Goal: Entertainment & Leisure: Consume media (video, audio)

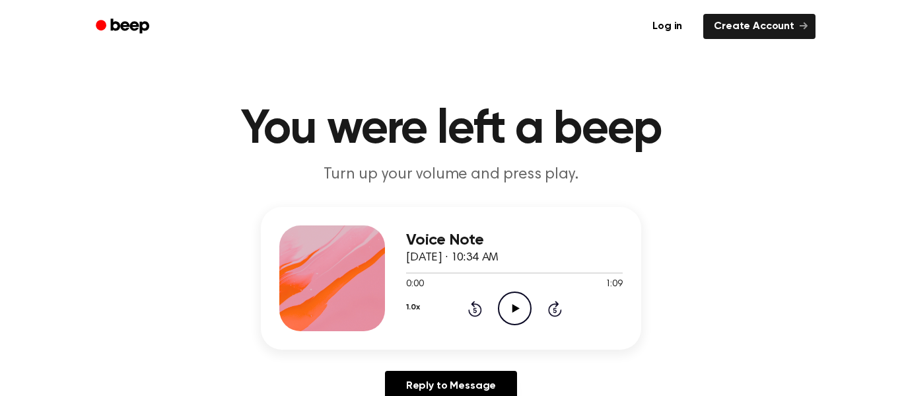
click at [512, 297] on icon "Play Audio" at bounding box center [515, 308] width 34 height 34
click at [510, 322] on icon "Pause Audio" at bounding box center [515, 308] width 34 height 34
click at [510, 322] on icon "Play Audio" at bounding box center [515, 308] width 34 height 34
click at [510, 322] on icon "Pause Audio" at bounding box center [515, 308] width 34 height 34
click at [510, 322] on icon "Play Audio" at bounding box center [515, 308] width 34 height 34
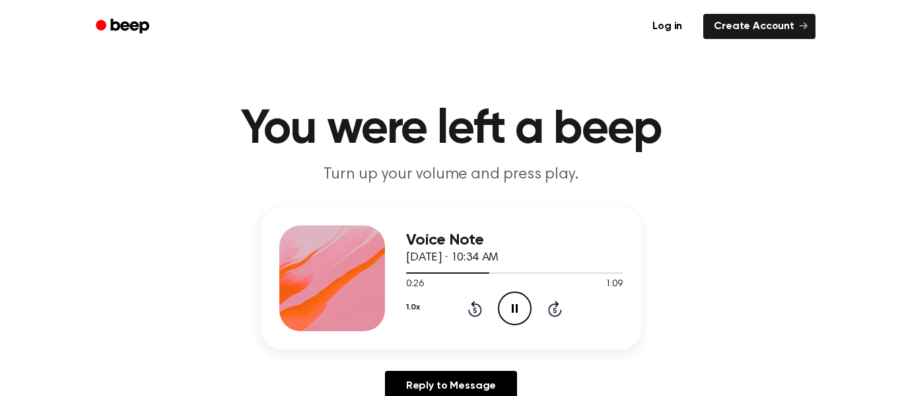
click at [510, 322] on icon "Pause Audio" at bounding box center [515, 308] width 34 height 34
click at [510, 322] on icon "Play Audio" at bounding box center [515, 308] width 34 height 34
click at [510, 322] on icon "Pause Audio" at bounding box center [515, 308] width 34 height 34
click at [510, 322] on icon "Play Audio" at bounding box center [515, 308] width 34 height 34
click at [510, 322] on icon "Pause Audio" at bounding box center [515, 308] width 34 height 34
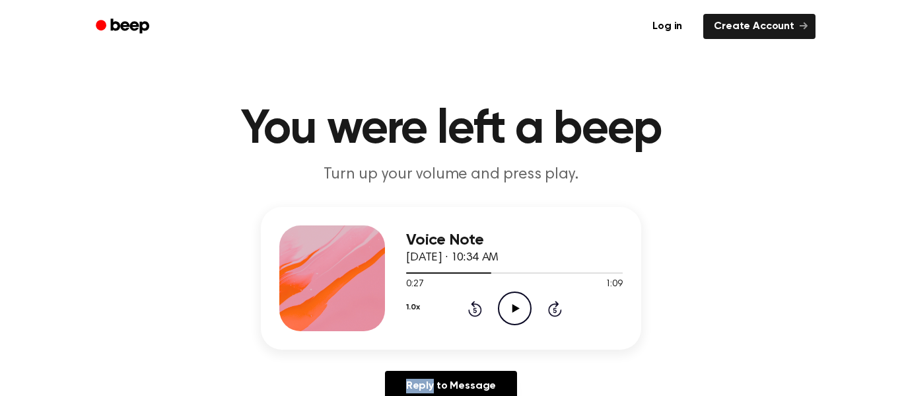
click at [510, 322] on icon "Play Audio" at bounding box center [515, 308] width 34 height 34
click at [510, 322] on icon "Pause Audio" at bounding box center [515, 308] width 34 height 34
click at [510, 322] on icon "Play Audio" at bounding box center [515, 308] width 34 height 34
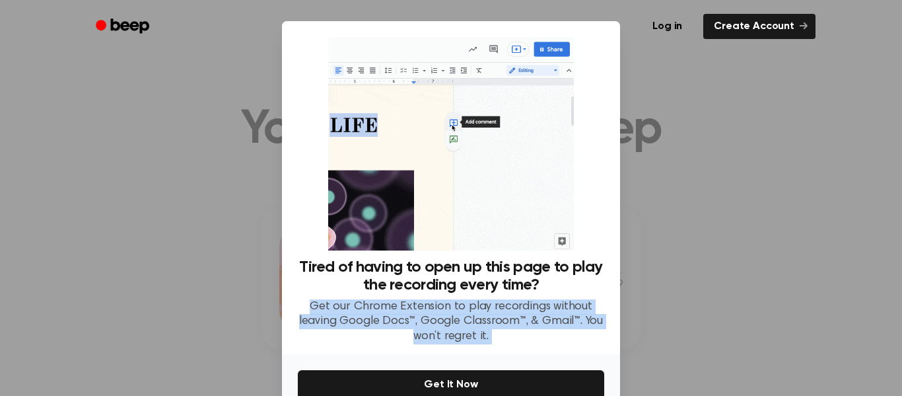
click at [510, 322] on p "Get our Chrome Extension to play recordings without leaving Google Docs™, Googl…" at bounding box center [451, 321] width 306 height 45
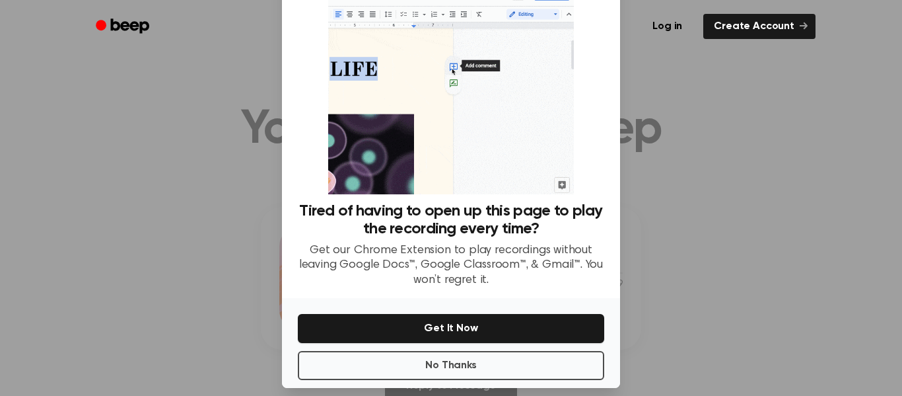
scroll to position [57, 0]
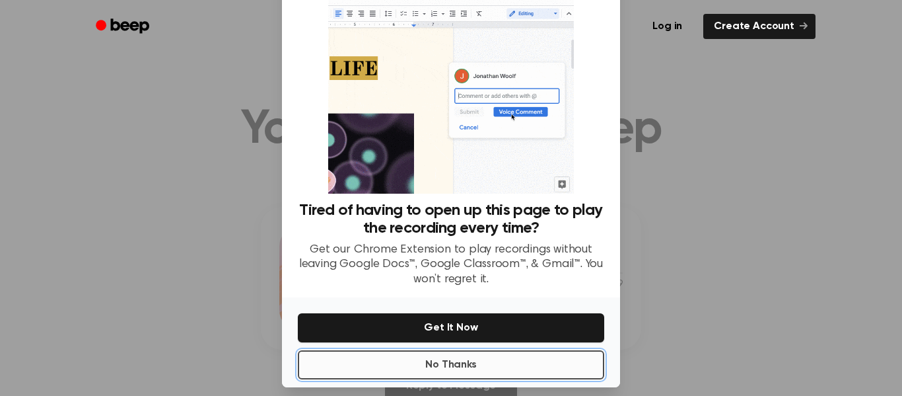
click at [493, 367] on button "No Thanks" at bounding box center [451, 364] width 306 height 29
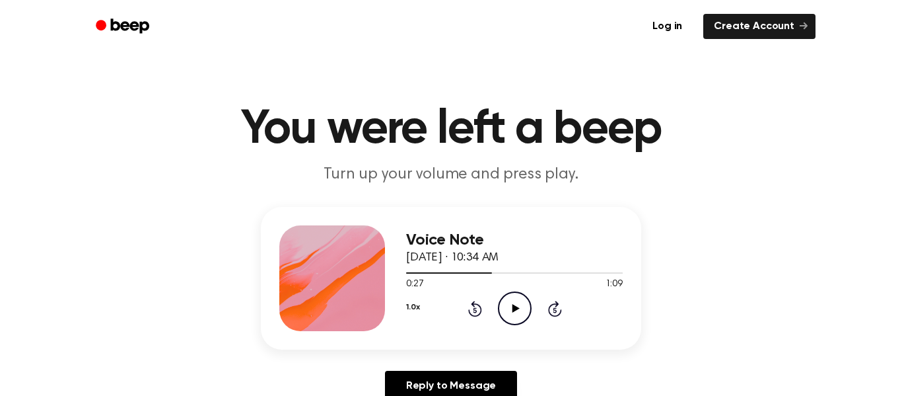
click at [522, 293] on circle at bounding box center [515, 308] width 32 height 32
click at [520, 301] on icon "Play Audio" at bounding box center [515, 308] width 34 height 34
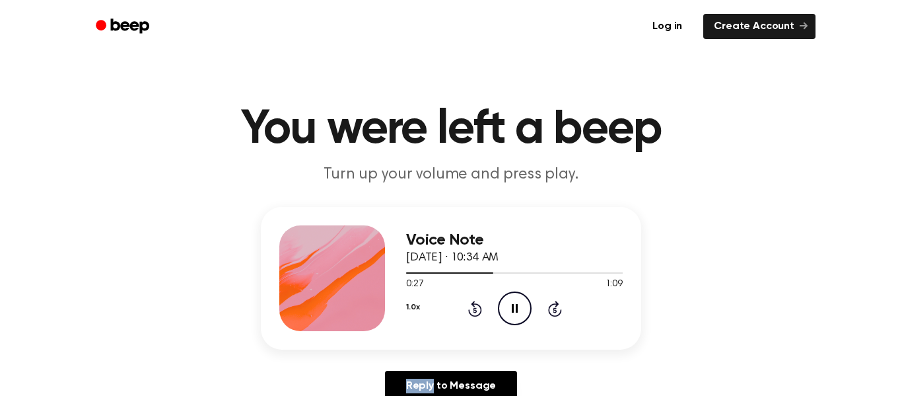
click at [520, 301] on icon "Pause Audio" at bounding box center [515, 308] width 34 height 34
click at [520, 301] on icon "Play Audio" at bounding box center [515, 308] width 34 height 34
click at [520, 302] on icon "Pause Audio" at bounding box center [515, 308] width 34 height 34
click at [520, 302] on icon "Play Audio" at bounding box center [515, 308] width 34 height 34
click at [520, 302] on icon "Pause Audio" at bounding box center [515, 308] width 34 height 34
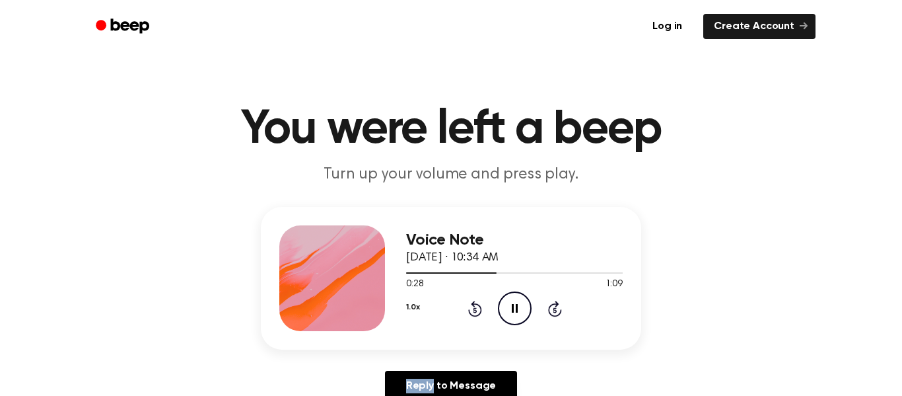
click at [520, 302] on icon "Pause Audio" at bounding box center [515, 308] width 34 height 34
click at [520, 302] on icon "Play Audio" at bounding box center [515, 308] width 34 height 34
click at [520, 302] on icon "Pause Audio" at bounding box center [515, 308] width 34 height 34
click at [520, 302] on icon "Play Audio" at bounding box center [515, 308] width 34 height 34
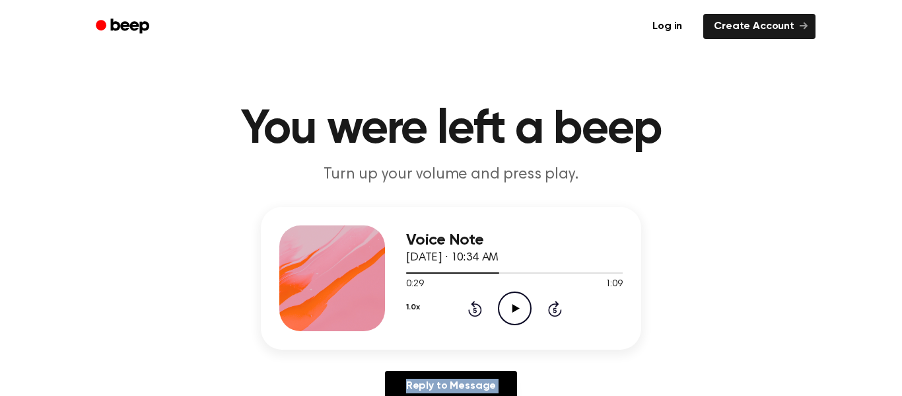
click at [520, 302] on icon "Play Audio" at bounding box center [515, 308] width 34 height 34
click at [520, 302] on icon "Pause Audio" at bounding box center [515, 308] width 34 height 34
click at [520, 302] on icon "Play Audio" at bounding box center [515, 308] width 34 height 34
click at [520, 302] on icon "Pause Audio" at bounding box center [515, 308] width 34 height 34
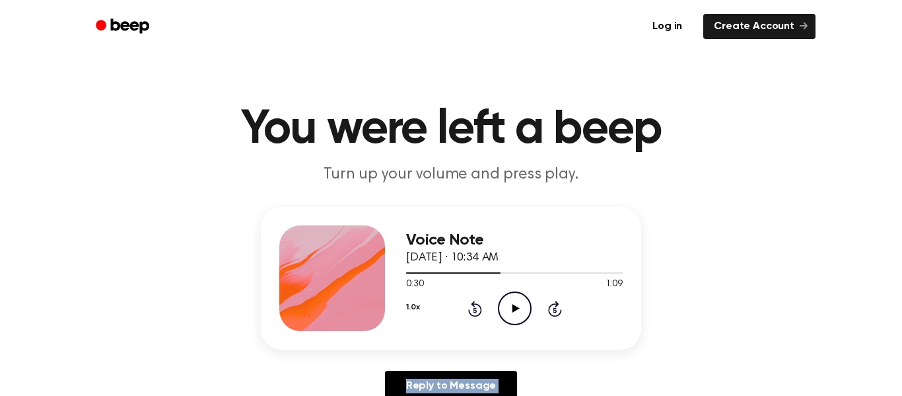
click at [520, 302] on icon "Play Audio" at bounding box center [515, 308] width 34 height 34
click at [520, 302] on icon "Pause Audio" at bounding box center [515, 308] width 34 height 34
click at [520, 302] on icon "Play Audio" at bounding box center [515, 308] width 34 height 34
click at [520, 302] on icon "Pause Audio" at bounding box center [515, 308] width 34 height 34
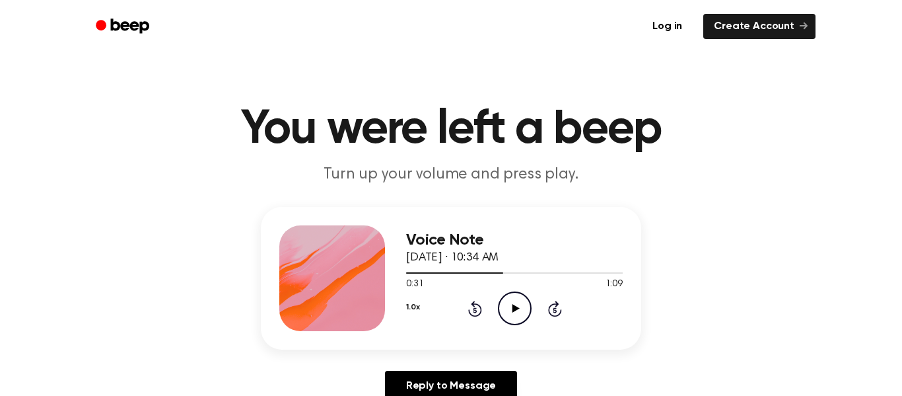
click at [520, 302] on icon "Play Audio" at bounding box center [515, 308] width 34 height 34
click at [520, 302] on icon "Pause Audio" at bounding box center [515, 308] width 34 height 34
click at [520, 302] on icon "Play Audio" at bounding box center [515, 308] width 34 height 34
click at [520, 302] on icon "Pause Audio" at bounding box center [515, 308] width 34 height 34
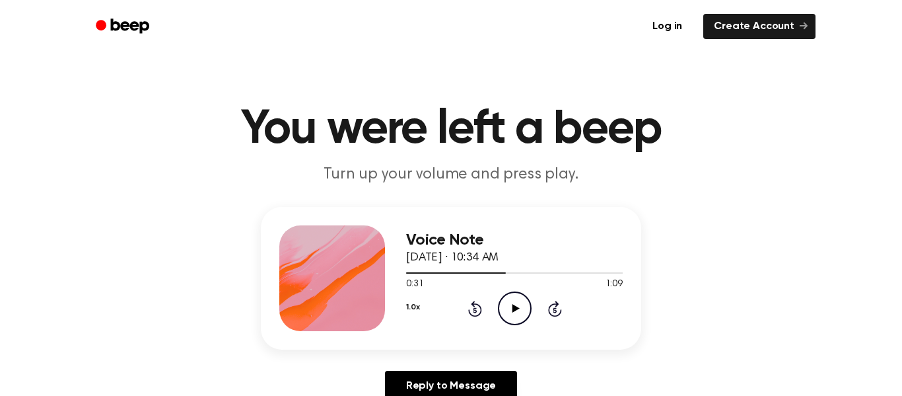
click at [520, 302] on icon "Play Audio" at bounding box center [515, 308] width 34 height 34
click at [520, 302] on icon "Pause Audio" at bounding box center [515, 308] width 34 height 34
click at [520, 302] on icon "Play Audio" at bounding box center [515, 308] width 34 height 34
click at [520, 302] on icon "Pause Audio" at bounding box center [515, 308] width 34 height 34
click at [520, 302] on icon "Play Audio" at bounding box center [515, 308] width 34 height 34
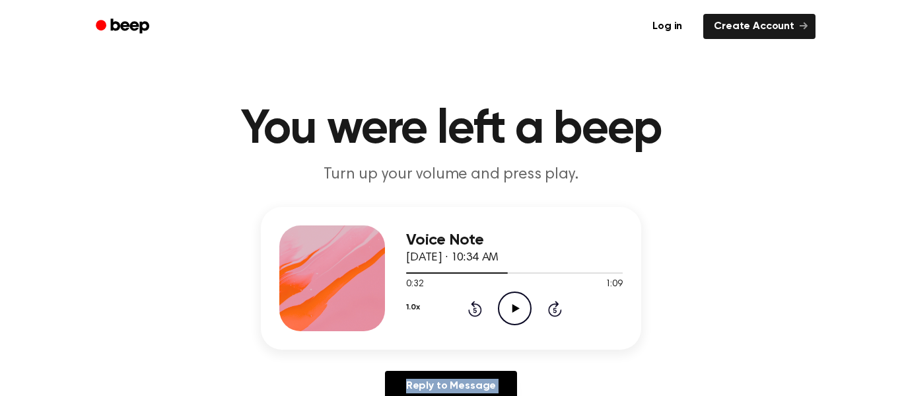
click at [520, 302] on icon "Play Audio" at bounding box center [515, 308] width 34 height 34
click at [520, 302] on icon "Pause Audio" at bounding box center [515, 308] width 34 height 34
click at [520, 302] on icon "Play Audio" at bounding box center [515, 308] width 34 height 34
click at [520, 302] on icon "Pause Audio" at bounding box center [515, 308] width 34 height 34
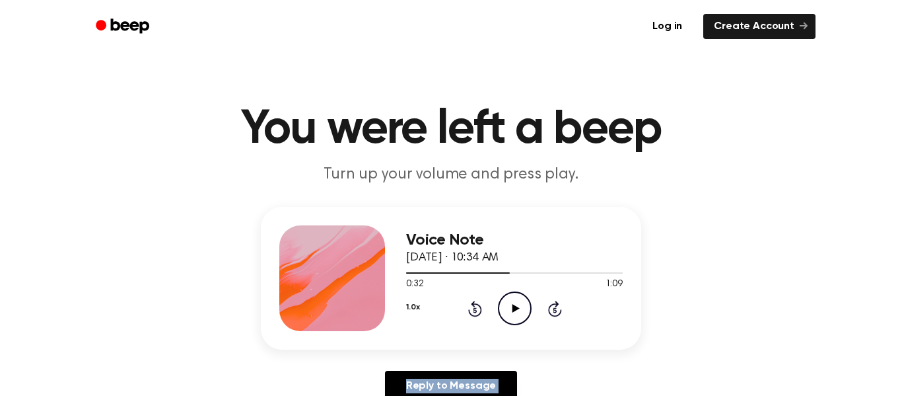
click at [520, 302] on icon "Play Audio" at bounding box center [515, 308] width 34 height 34
click at [520, 302] on icon "Pause Audio" at bounding box center [515, 308] width 34 height 34
click at [520, 302] on icon "Play Audio" at bounding box center [515, 308] width 34 height 34
click at [520, 302] on icon "Pause Audio" at bounding box center [515, 308] width 34 height 34
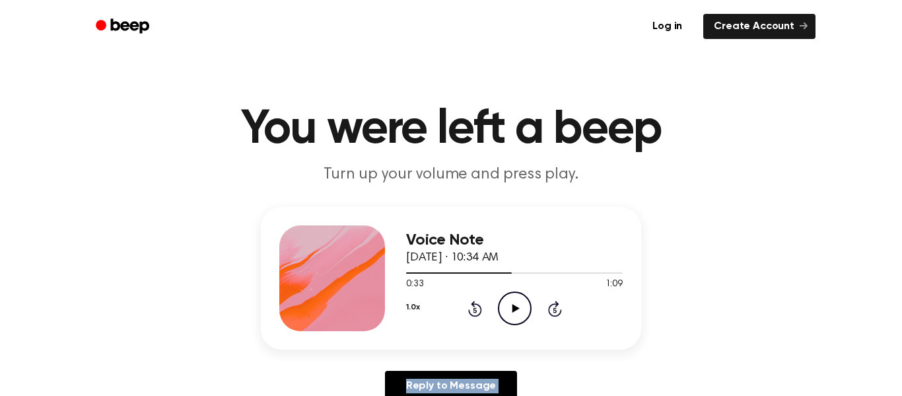
click at [520, 302] on icon "Play Audio" at bounding box center [515, 308] width 34 height 34
click at [520, 302] on icon "Pause Audio" at bounding box center [515, 308] width 34 height 34
click at [520, 302] on icon "Play Audio" at bounding box center [515, 308] width 34 height 34
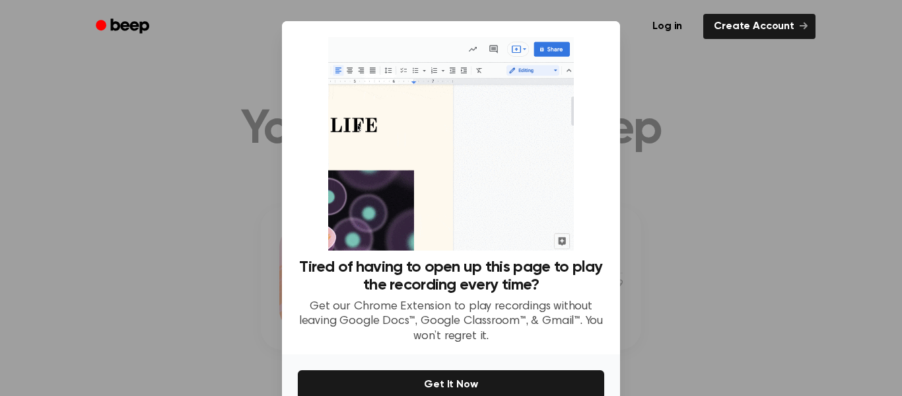
click at [520, 302] on p "Get our Chrome Extension to play recordings without leaving Google Docs™, Googl…" at bounding box center [451, 321] width 306 height 45
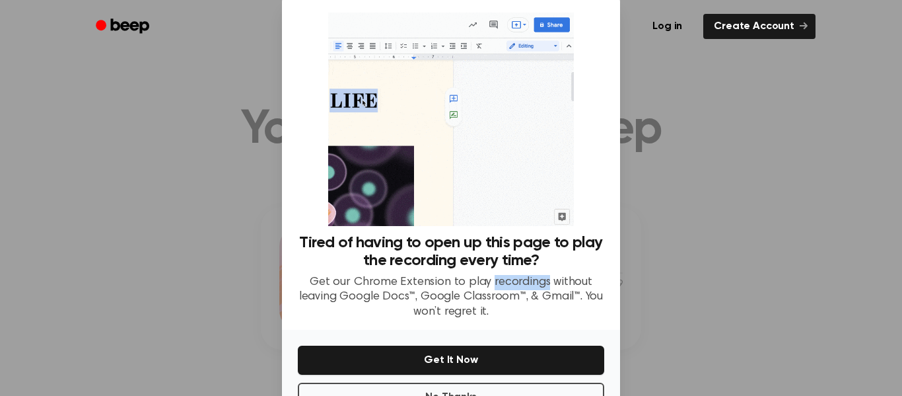
scroll to position [48, 0]
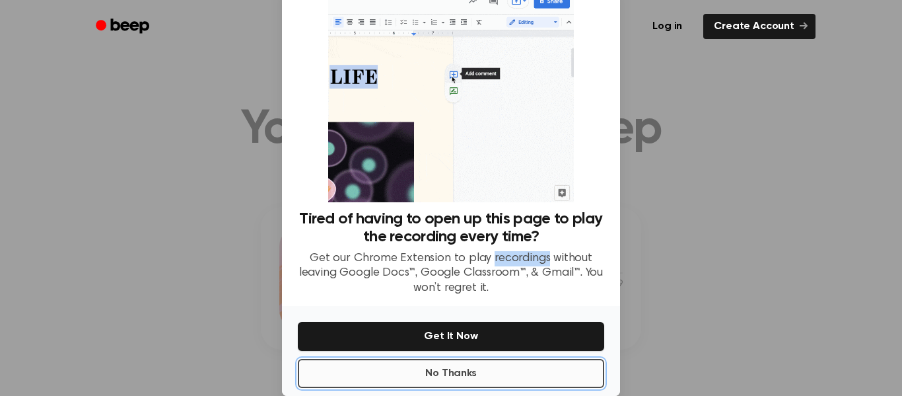
click at [382, 375] on button "No Thanks" at bounding box center [451, 373] width 306 height 29
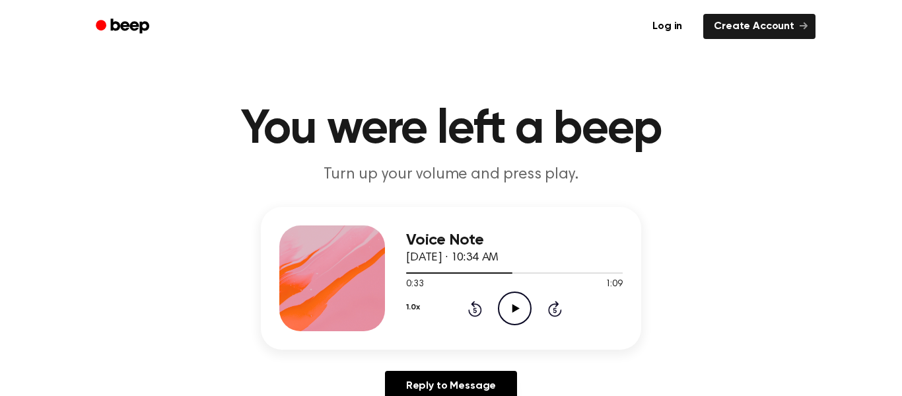
click at [503, 310] on icon "Play Audio" at bounding box center [515, 308] width 34 height 34
click at [503, 310] on icon "Pause Audio" at bounding box center [515, 308] width 34 height 34
click at [503, 310] on icon "Play Audio" at bounding box center [515, 308] width 34 height 34
click at [503, 310] on icon "Pause Audio" at bounding box center [515, 308] width 34 height 34
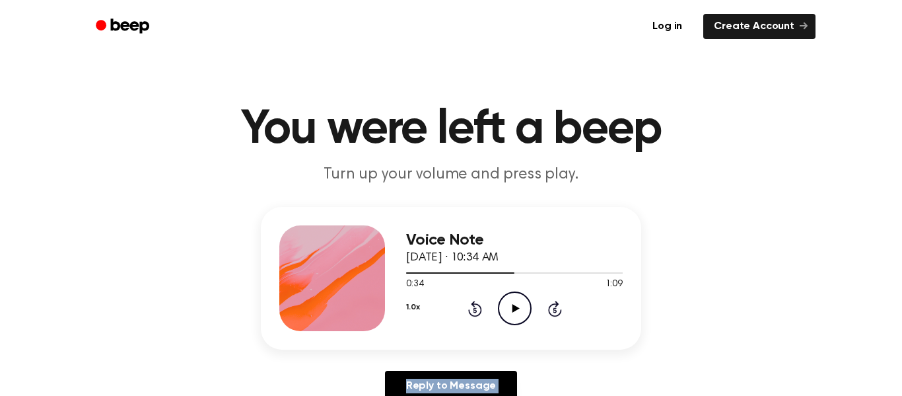
click at [503, 310] on icon "Play Audio" at bounding box center [515, 308] width 34 height 34
click at [503, 310] on icon "Pause Audio" at bounding box center [515, 308] width 34 height 34
click at [503, 310] on icon "Play Audio" at bounding box center [515, 308] width 34 height 34
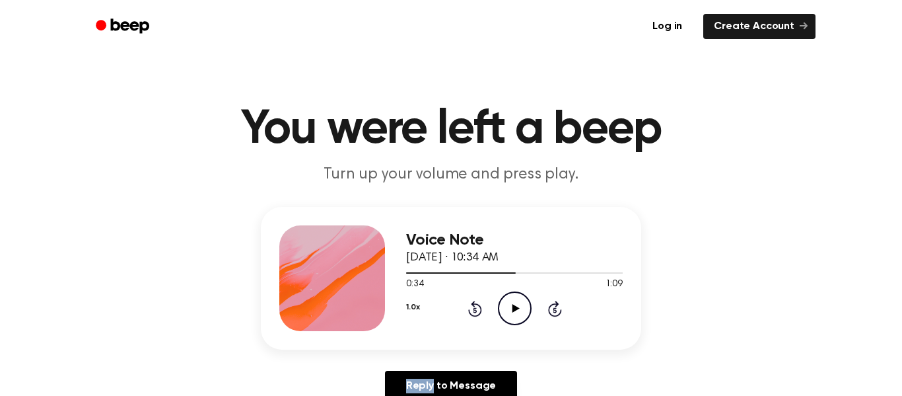
click at [503, 310] on icon "Play Audio" at bounding box center [515, 308] width 34 height 34
click at [503, 310] on icon "Pause Audio" at bounding box center [515, 308] width 34 height 34
click at [503, 310] on icon "Play Audio" at bounding box center [515, 308] width 34 height 34
click at [503, 310] on icon "Pause Audio" at bounding box center [515, 308] width 34 height 34
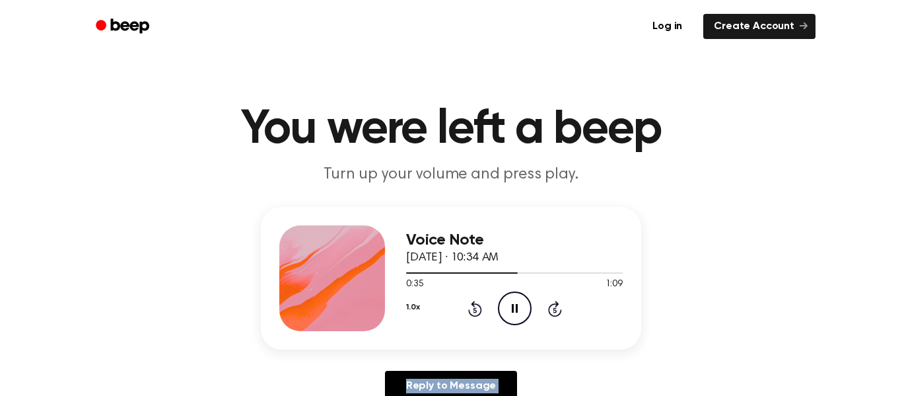
click at [503, 310] on icon "Pause Audio" at bounding box center [515, 308] width 34 height 34
click at [503, 310] on icon "Play Audio" at bounding box center [515, 308] width 34 height 34
click at [503, 310] on icon "Pause Audio" at bounding box center [515, 308] width 34 height 34
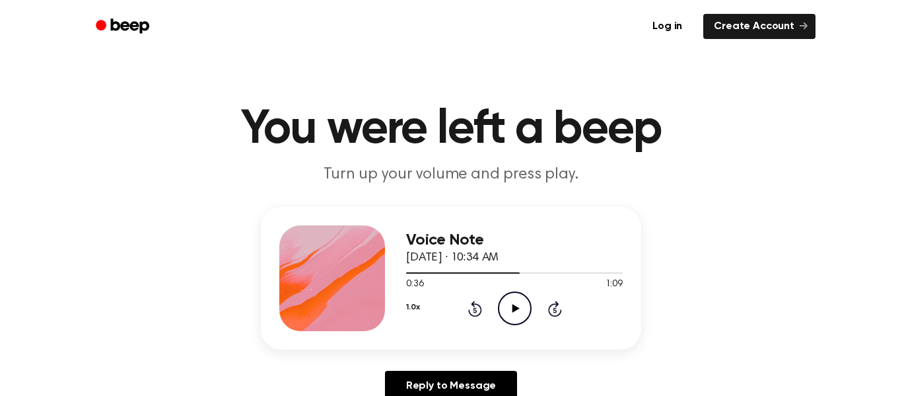
click at [503, 310] on icon "Play Audio" at bounding box center [515, 308] width 34 height 34
click at [503, 310] on icon "Pause Audio" at bounding box center [515, 308] width 34 height 34
click at [503, 310] on icon "Play Audio" at bounding box center [515, 308] width 34 height 34
click at [503, 310] on icon "Pause Audio" at bounding box center [515, 308] width 34 height 34
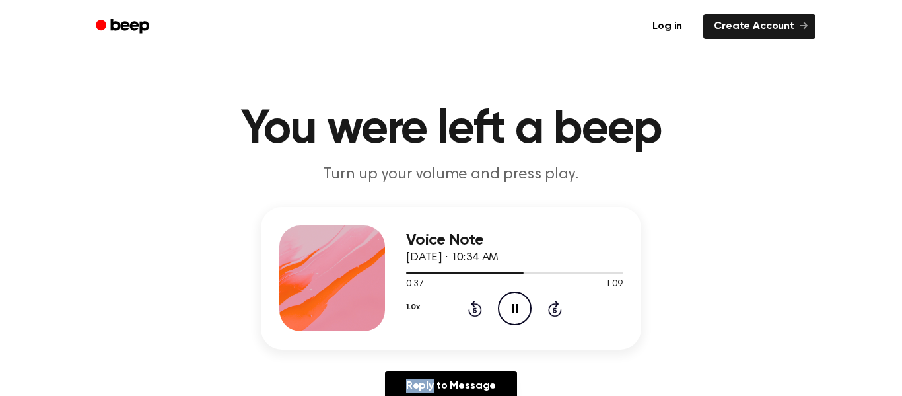
click at [506, 310] on icon "Pause Audio" at bounding box center [515, 308] width 34 height 34
click at [506, 310] on icon "Play Audio" at bounding box center [515, 308] width 34 height 34
click at [506, 310] on icon "Pause Audio" at bounding box center [515, 308] width 34 height 34
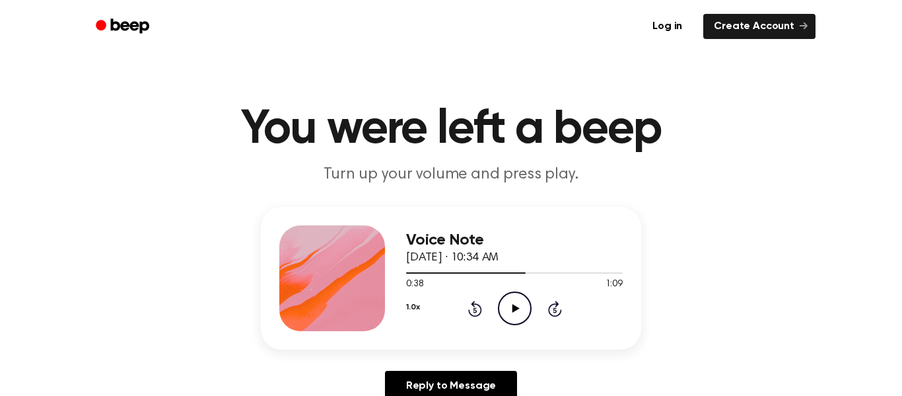
click at [506, 310] on icon "Play Audio" at bounding box center [515, 308] width 34 height 34
click at [506, 310] on icon "Pause Audio" at bounding box center [515, 308] width 34 height 34
click at [506, 310] on icon "Play Audio" at bounding box center [515, 308] width 34 height 34
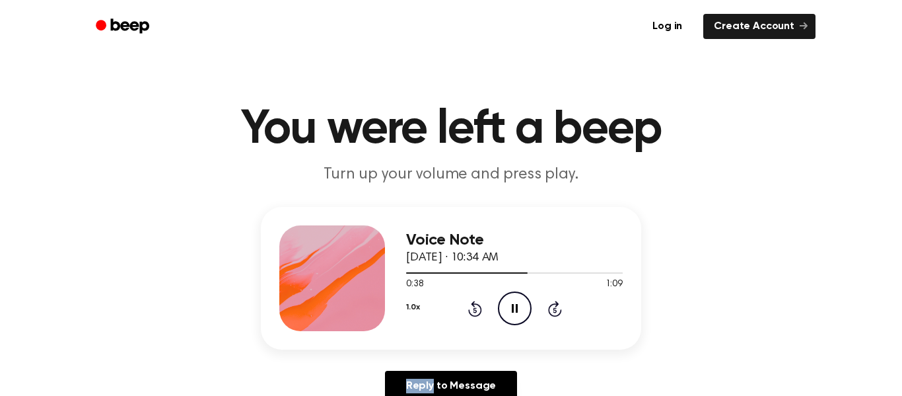
click at [506, 310] on icon "Pause Audio" at bounding box center [515, 308] width 34 height 34
click at [506, 310] on icon "Play Audio" at bounding box center [515, 308] width 34 height 34
click at [506, 310] on icon "Pause Audio" at bounding box center [515, 308] width 34 height 34
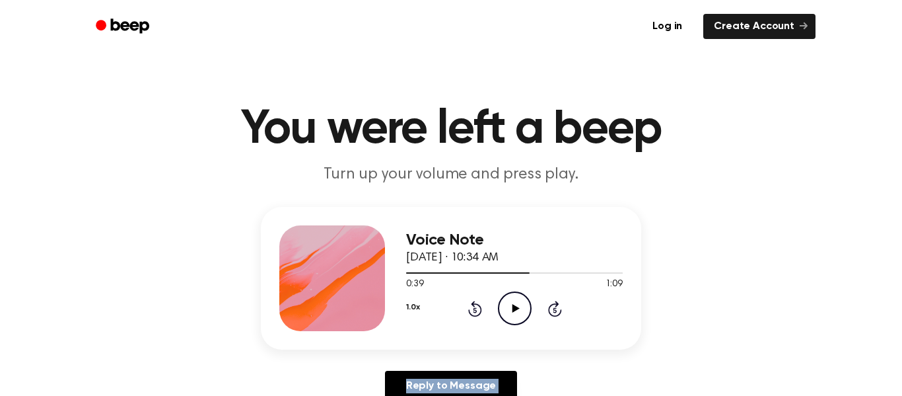
click at [506, 310] on icon "Play Audio" at bounding box center [515, 308] width 34 height 34
click at [505, 311] on icon "Pause Audio" at bounding box center [515, 308] width 34 height 34
click at [505, 311] on icon "Play Audio" at bounding box center [515, 308] width 34 height 34
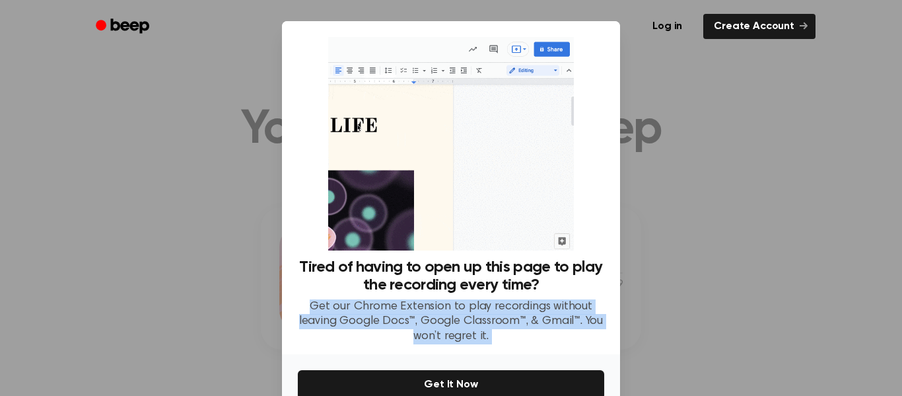
click at [505, 311] on p "Get our Chrome Extension to play recordings without leaving Google Docs™, Googl…" at bounding box center [451, 321] width 306 height 45
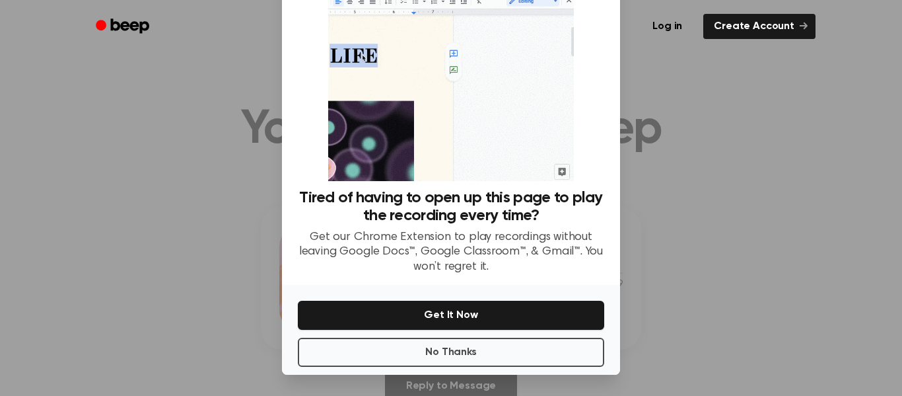
scroll to position [69, 0]
click at [403, 361] on button "No Thanks" at bounding box center [451, 351] width 306 height 29
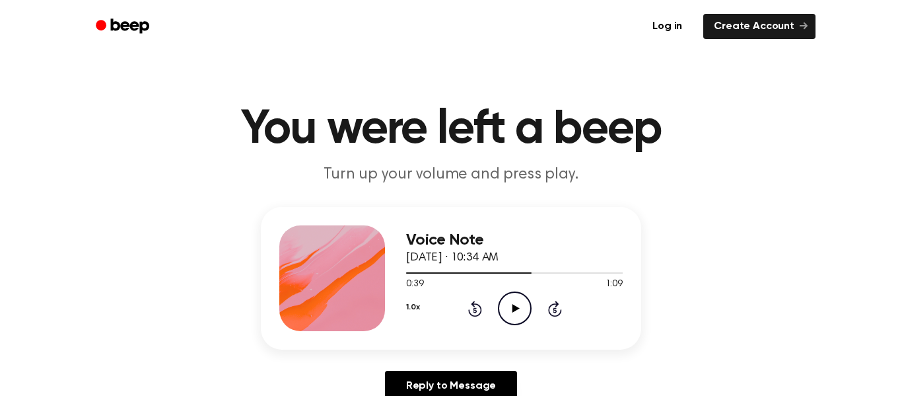
click at [504, 322] on icon "Play Audio" at bounding box center [515, 308] width 34 height 34
click at [504, 322] on icon "Pause Audio" at bounding box center [515, 308] width 34 height 34
click at [517, 306] on icon "Play Audio" at bounding box center [515, 308] width 34 height 34
click at [517, 306] on icon "Pause Audio" at bounding box center [515, 308] width 34 height 34
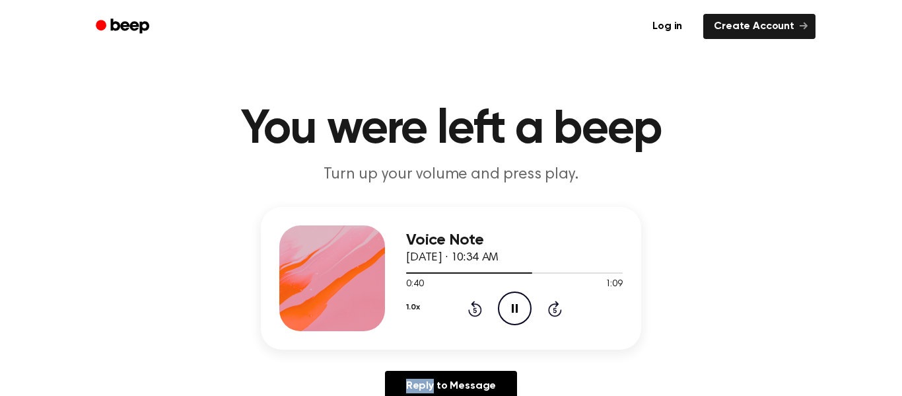
click at [517, 306] on icon "Pause Audio" at bounding box center [515, 308] width 34 height 34
click at [517, 306] on icon "Play Audio" at bounding box center [515, 308] width 34 height 34
click at [517, 306] on icon "Pause Audio" at bounding box center [515, 308] width 34 height 34
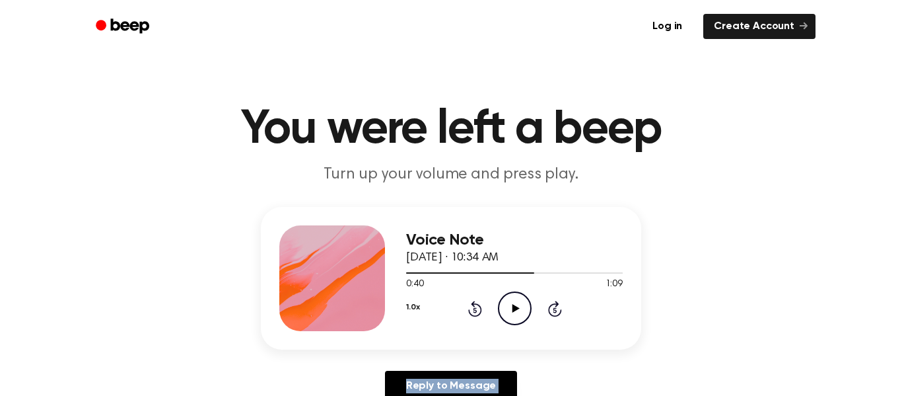
click at [517, 306] on icon "Play Audio" at bounding box center [515, 308] width 34 height 34
click at [517, 306] on icon "Pause Audio" at bounding box center [515, 308] width 34 height 34
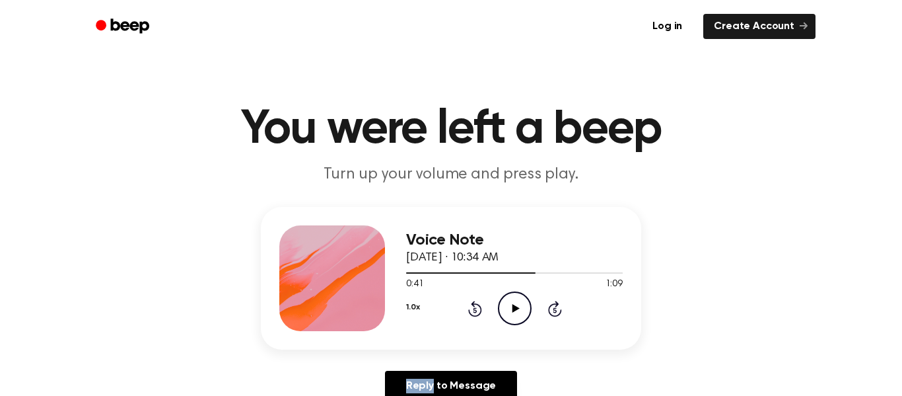
click at [517, 306] on icon "Play Audio" at bounding box center [515, 308] width 34 height 34
click at [517, 306] on icon "Pause Audio" at bounding box center [515, 308] width 34 height 34
click at [517, 306] on icon "Play Audio" at bounding box center [515, 308] width 34 height 34
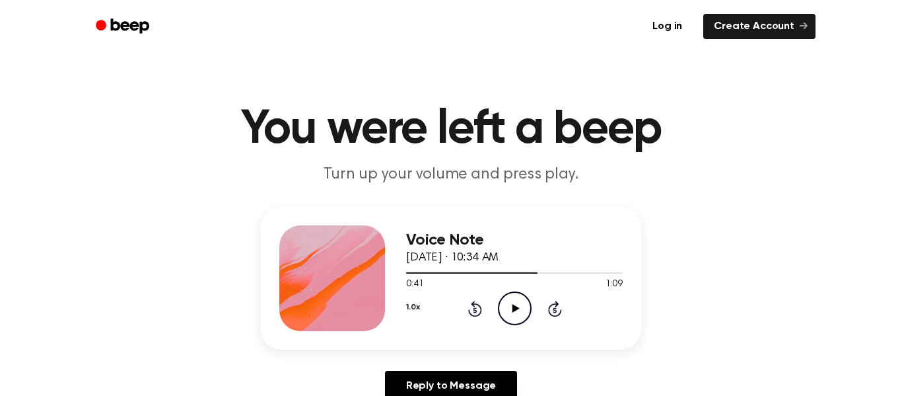
click at [517, 306] on icon "Play Audio" at bounding box center [515, 308] width 34 height 34
click at [517, 306] on icon "Pause Audio" at bounding box center [515, 308] width 34 height 34
click at [517, 306] on icon "Play Audio" at bounding box center [515, 308] width 34 height 34
click at [517, 306] on icon "Pause Audio" at bounding box center [515, 308] width 34 height 34
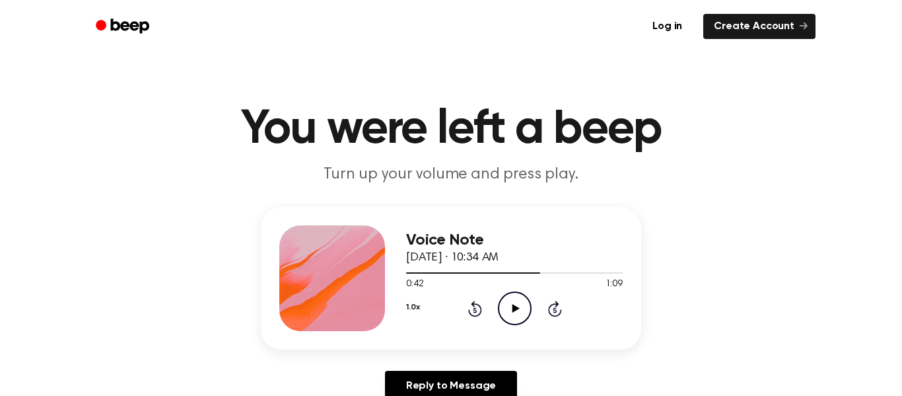
click at [517, 306] on icon "Play Audio" at bounding box center [515, 308] width 34 height 34
click at [517, 306] on icon "Pause Audio" at bounding box center [515, 308] width 34 height 34
click at [517, 306] on icon "Play Audio" at bounding box center [515, 308] width 34 height 34
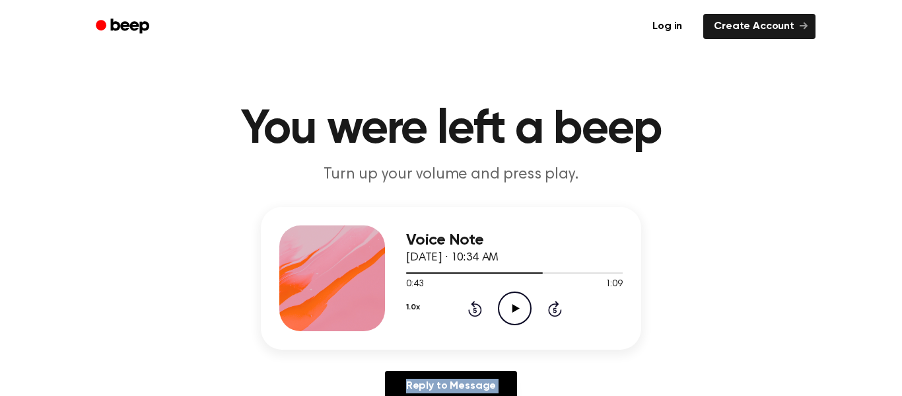
click at [517, 306] on icon "Play Audio" at bounding box center [515, 308] width 34 height 34
click at [517, 306] on icon "Pause Audio" at bounding box center [515, 308] width 34 height 34
click at [517, 306] on icon "Play Audio" at bounding box center [515, 308] width 34 height 34
click at [517, 306] on icon "Pause Audio" at bounding box center [515, 308] width 34 height 34
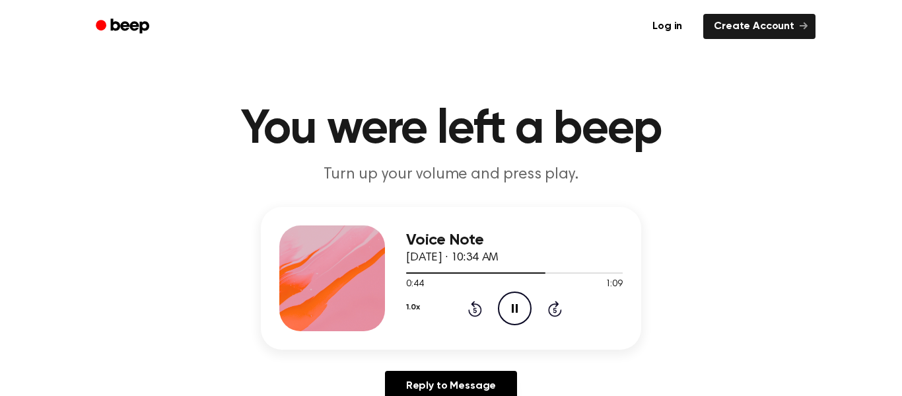
click at [517, 306] on icon "Pause Audio" at bounding box center [515, 308] width 34 height 34
click at [517, 306] on icon "Play Audio" at bounding box center [515, 308] width 34 height 34
click at [517, 306] on icon "Pause Audio" at bounding box center [515, 308] width 34 height 34
click at [517, 306] on icon "Play Audio" at bounding box center [515, 308] width 34 height 34
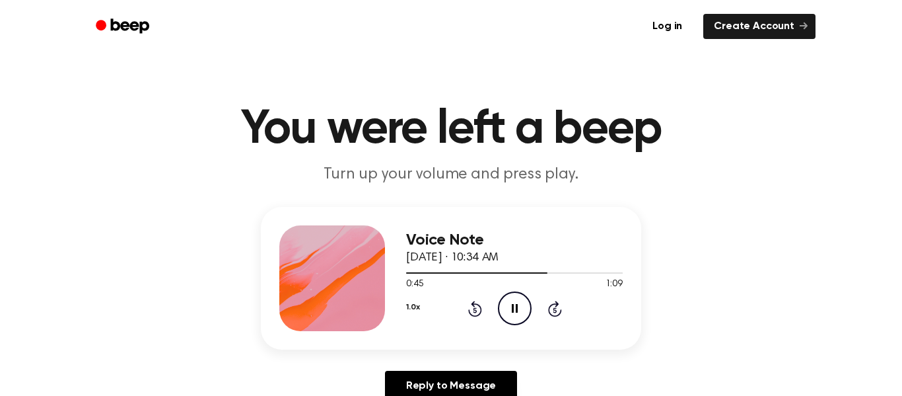
click at [517, 306] on icon "Pause Audio" at bounding box center [515, 308] width 34 height 34
click at [518, 307] on icon at bounding box center [515, 308] width 7 height 9
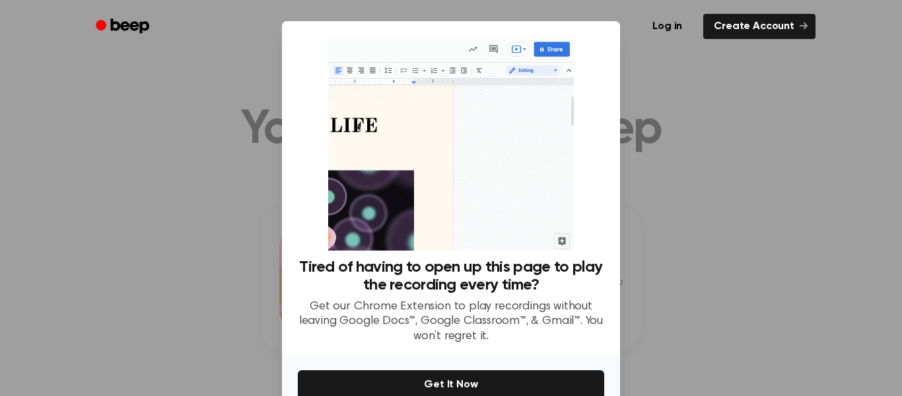
click at [518, 307] on div at bounding box center [451, 198] width 902 height 396
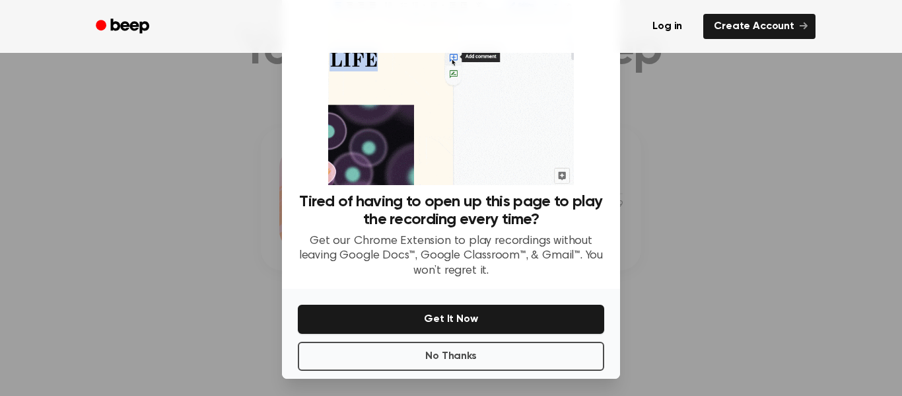
scroll to position [66, 0]
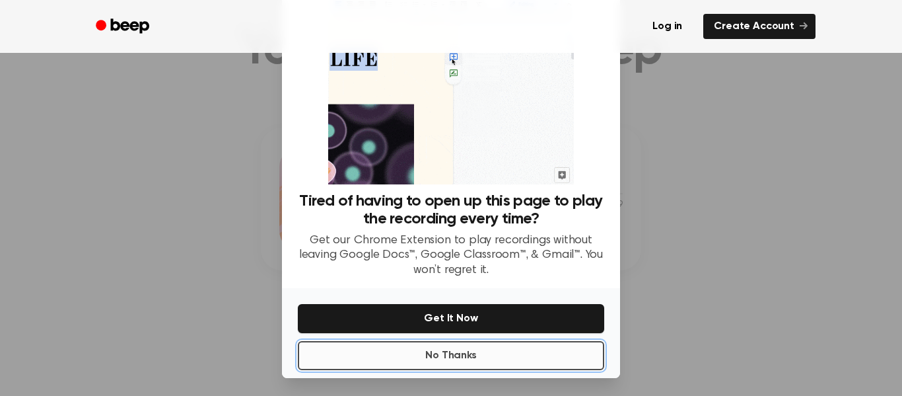
click at [486, 349] on button "No Thanks" at bounding box center [451, 355] width 306 height 29
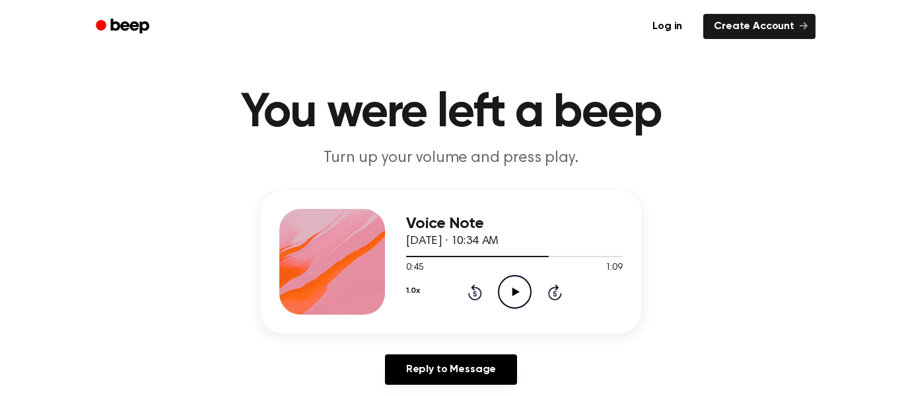
scroll to position [16, 0]
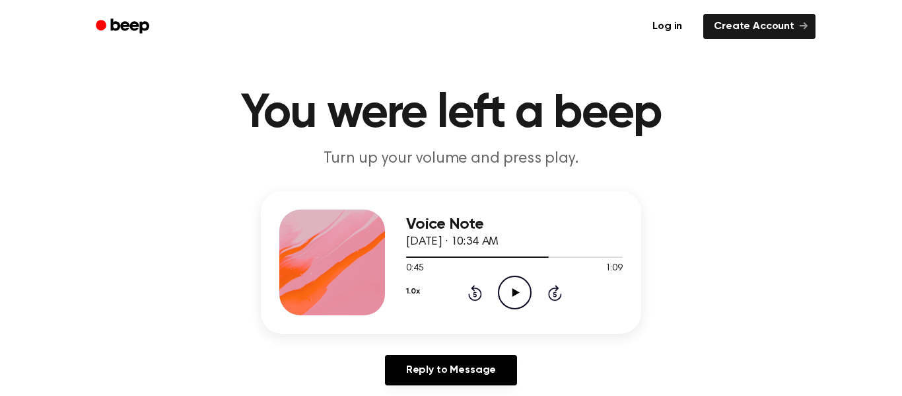
click at [515, 294] on icon at bounding box center [515, 292] width 7 height 9
click at [515, 294] on icon "Pause Audio" at bounding box center [515, 292] width 34 height 34
click at [515, 294] on icon at bounding box center [515, 292] width 7 height 9
click at [515, 294] on icon "Pause Audio" at bounding box center [515, 292] width 34 height 34
click at [515, 294] on icon at bounding box center [515, 292] width 7 height 9
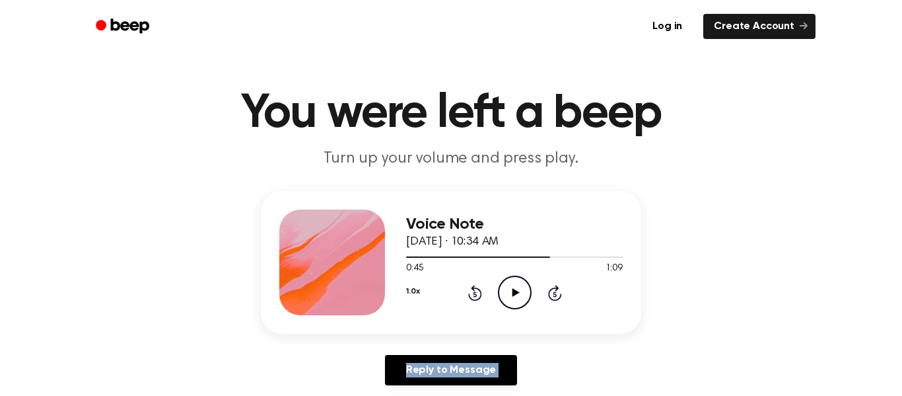
click at [514, 293] on icon at bounding box center [515, 292] width 7 height 9
click at [514, 293] on icon "Pause Audio" at bounding box center [515, 292] width 34 height 34
click at [514, 293] on icon at bounding box center [515, 292] width 7 height 9
click at [514, 293] on icon "Pause Audio" at bounding box center [515, 292] width 34 height 34
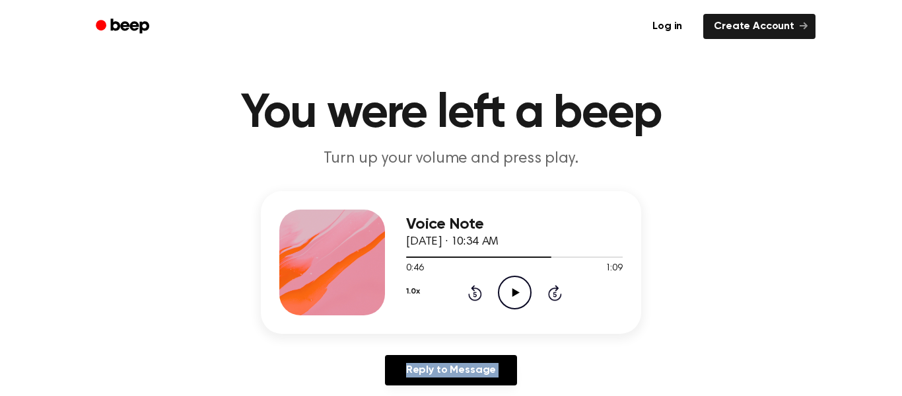
click at [514, 293] on icon at bounding box center [515, 292] width 7 height 9
click at [514, 293] on icon "Pause Audio" at bounding box center [515, 292] width 34 height 34
click at [514, 293] on icon at bounding box center [515, 292] width 7 height 9
click at [514, 293] on icon "Pause Audio" at bounding box center [515, 292] width 34 height 34
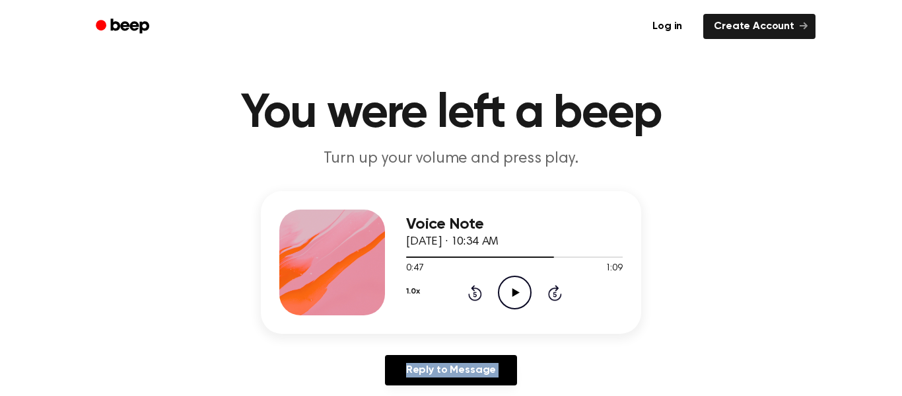
click at [514, 293] on icon at bounding box center [515, 292] width 7 height 9
click at [514, 293] on icon "Pause Audio" at bounding box center [515, 292] width 34 height 34
click at [514, 293] on icon at bounding box center [515, 292] width 7 height 9
click at [514, 293] on icon "Pause Audio" at bounding box center [515, 292] width 34 height 34
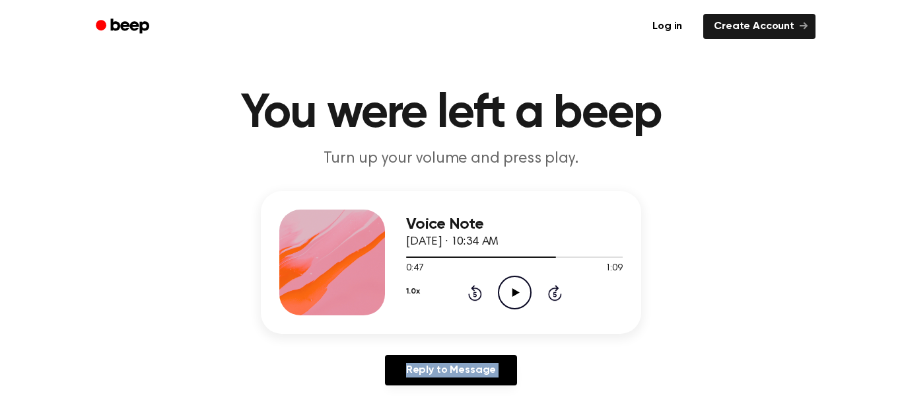
click at [514, 293] on icon at bounding box center [515, 292] width 7 height 9
click at [514, 293] on icon "Pause Audio" at bounding box center [515, 292] width 34 height 34
click at [514, 293] on icon at bounding box center [515, 292] width 7 height 9
click at [514, 293] on icon "Pause Audio" at bounding box center [515, 292] width 34 height 34
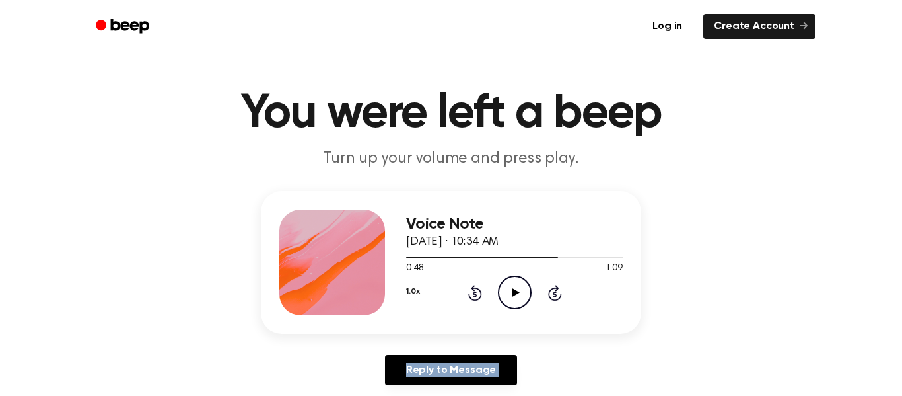
click at [514, 293] on icon at bounding box center [515, 292] width 7 height 9
click at [514, 293] on icon "Pause Audio" at bounding box center [515, 292] width 34 height 34
click at [514, 293] on icon at bounding box center [515, 292] width 7 height 9
click at [514, 293] on icon "Pause Audio" at bounding box center [515, 292] width 34 height 34
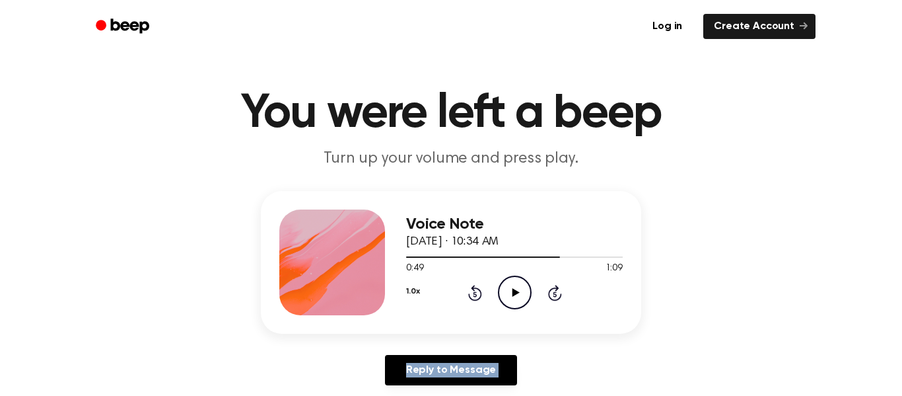
click at [514, 293] on icon at bounding box center [515, 292] width 7 height 9
click at [514, 293] on icon "Pause Audio" at bounding box center [515, 292] width 34 height 34
click at [514, 293] on icon at bounding box center [515, 292] width 7 height 9
click at [514, 293] on icon "Pause Audio" at bounding box center [515, 292] width 34 height 34
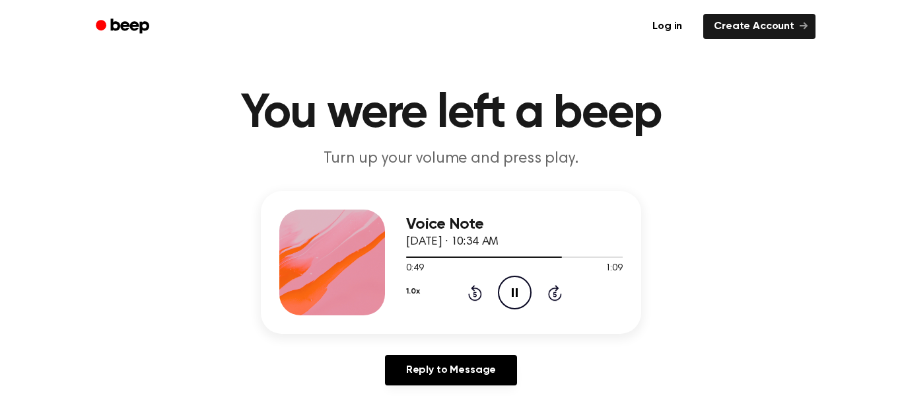
click at [514, 293] on icon "Pause Audio" at bounding box center [515, 292] width 34 height 34
click at [514, 293] on icon at bounding box center [515, 292] width 7 height 9
click at [514, 293] on icon "Pause Audio" at bounding box center [515, 292] width 34 height 34
click at [514, 293] on icon at bounding box center [515, 292] width 7 height 9
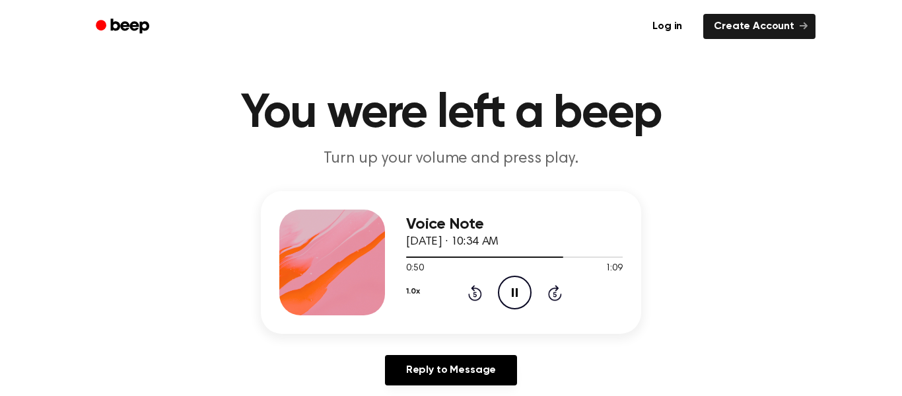
click at [514, 293] on icon "Pause Audio" at bounding box center [515, 292] width 34 height 34
click at [514, 293] on icon at bounding box center [515, 292] width 7 height 9
click at [514, 293] on icon "Pause Audio" at bounding box center [515, 292] width 34 height 34
click at [514, 293] on icon at bounding box center [515, 292] width 7 height 9
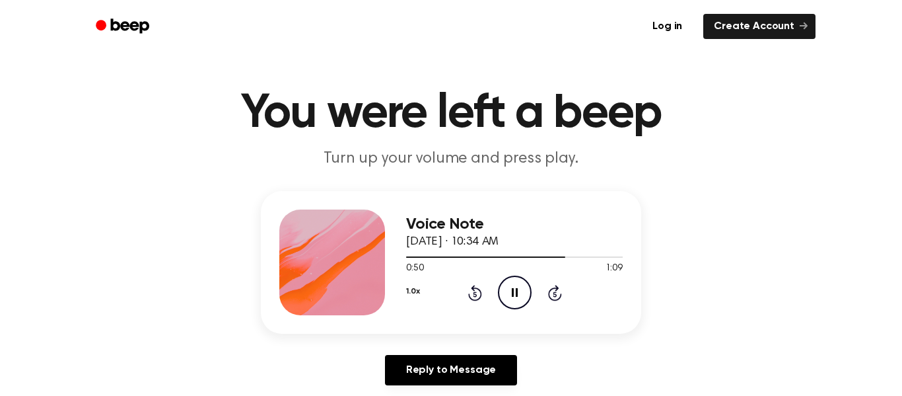
click at [514, 293] on icon "Pause Audio" at bounding box center [515, 292] width 34 height 34
click at [514, 293] on icon at bounding box center [515, 292] width 7 height 9
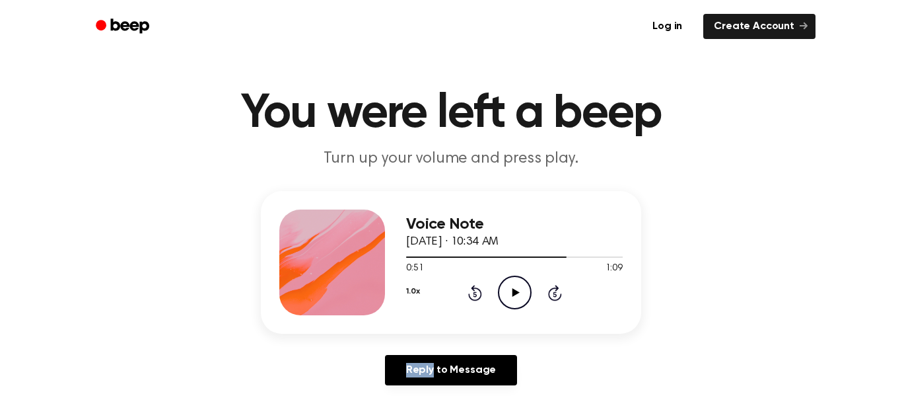
click at [514, 293] on icon at bounding box center [515, 292] width 7 height 9
click at [514, 293] on icon "Pause Audio" at bounding box center [515, 292] width 34 height 34
click at [514, 293] on icon at bounding box center [515, 292] width 7 height 9
click at [514, 293] on icon "Pause Audio" at bounding box center [515, 292] width 34 height 34
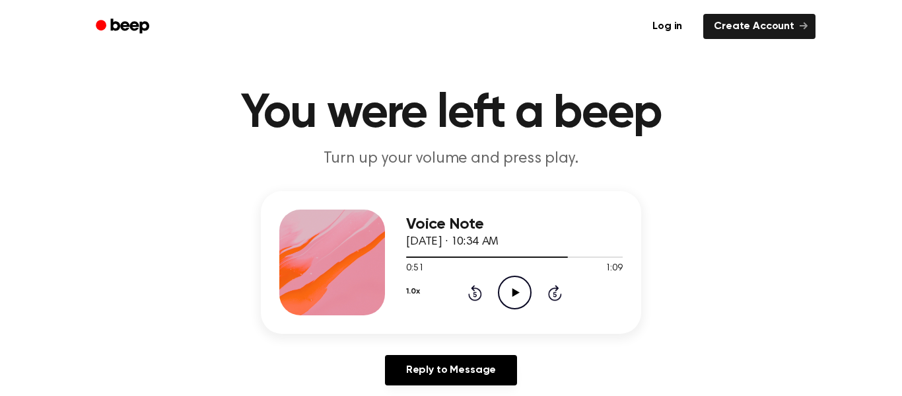
click at [514, 293] on icon at bounding box center [515, 292] width 7 height 9
click at [514, 293] on icon "Pause Audio" at bounding box center [515, 292] width 34 height 34
click at [514, 293] on icon at bounding box center [515, 292] width 7 height 9
click at [514, 293] on icon "Pause Audio" at bounding box center [515, 292] width 34 height 34
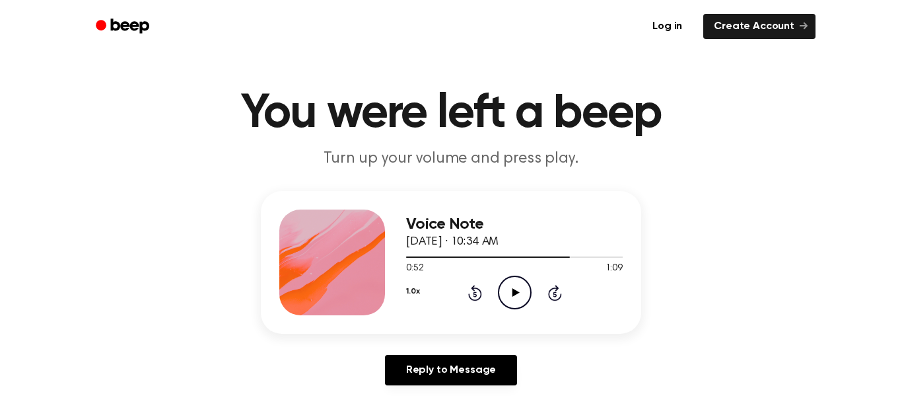
click at [514, 293] on icon at bounding box center [515, 292] width 7 height 9
click at [514, 293] on icon "Pause Audio" at bounding box center [515, 292] width 34 height 34
click at [514, 293] on icon at bounding box center [515, 292] width 7 height 9
click at [514, 293] on icon "Pause Audio" at bounding box center [515, 292] width 34 height 34
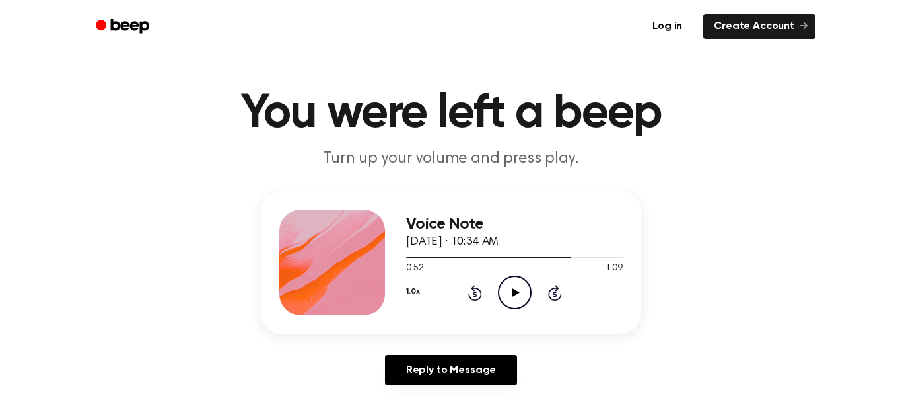
click at [514, 293] on icon at bounding box center [515, 292] width 7 height 9
click at [514, 293] on icon "Pause Audio" at bounding box center [515, 292] width 34 height 34
click at [514, 293] on icon at bounding box center [515, 292] width 7 height 9
click at [514, 293] on icon "Pause Audio" at bounding box center [515, 292] width 34 height 34
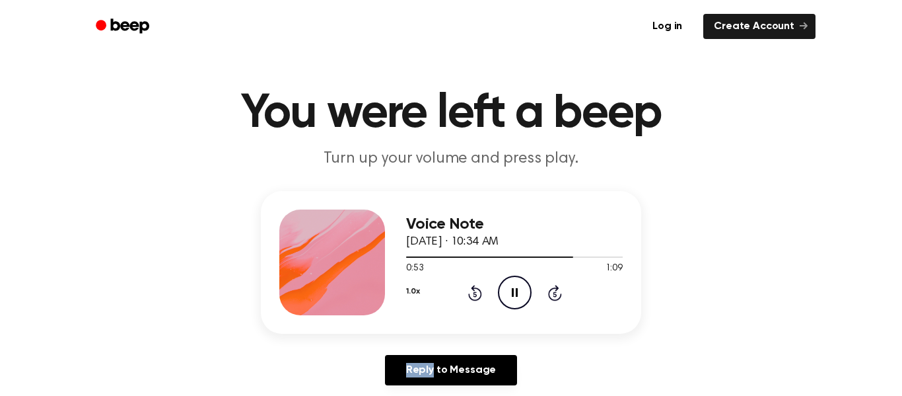
click at [514, 293] on icon "Pause Audio" at bounding box center [515, 292] width 34 height 34
click at [514, 293] on icon at bounding box center [515, 292] width 7 height 9
click at [514, 293] on icon "Pause Audio" at bounding box center [515, 292] width 34 height 34
click at [514, 293] on icon at bounding box center [515, 292] width 7 height 9
click at [514, 293] on icon "Pause Audio" at bounding box center [515, 292] width 34 height 34
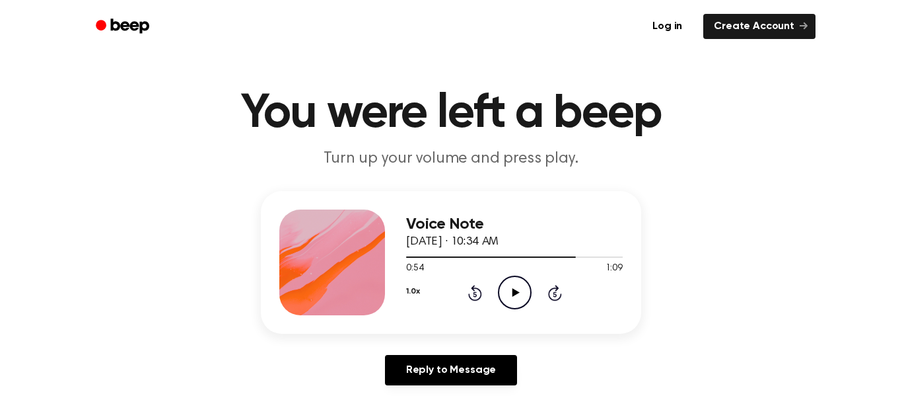
click at [514, 293] on icon at bounding box center [515, 292] width 7 height 9
click at [514, 293] on icon "Pause Audio" at bounding box center [515, 292] width 34 height 34
click at [514, 293] on icon at bounding box center [515, 292] width 7 height 9
click at [514, 293] on icon "Pause Audio" at bounding box center [515, 292] width 34 height 34
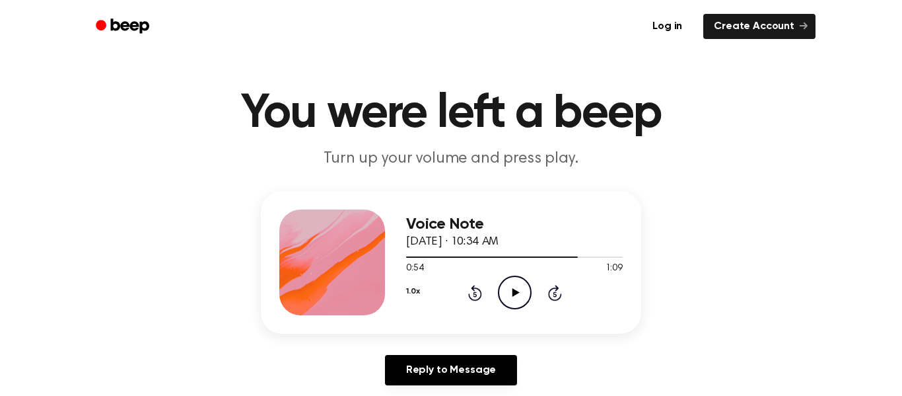
click at [514, 293] on icon at bounding box center [515, 292] width 7 height 9
click at [514, 293] on icon "Pause Audio" at bounding box center [515, 292] width 34 height 34
click at [514, 293] on icon at bounding box center [515, 292] width 7 height 9
click at [514, 293] on icon "Pause Audio" at bounding box center [515, 292] width 34 height 34
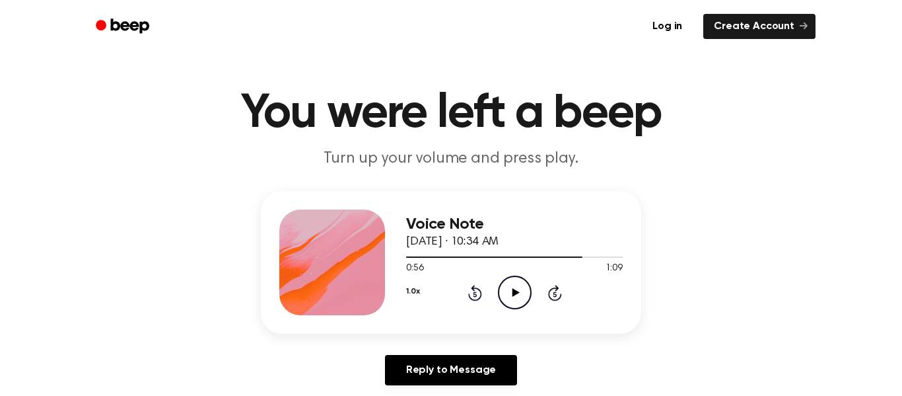
click at [514, 293] on icon at bounding box center [515, 292] width 7 height 9
click at [514, 293] on icon "Pause Audio" at bounding box center [515, 292] width 34 height 34
click at [514, 293] on icon at bounding box center [515, 292] width 7 height 9
click at [514, 293] on icon "Pause Audio" at bounding box center [515, 292] width 34 height 34
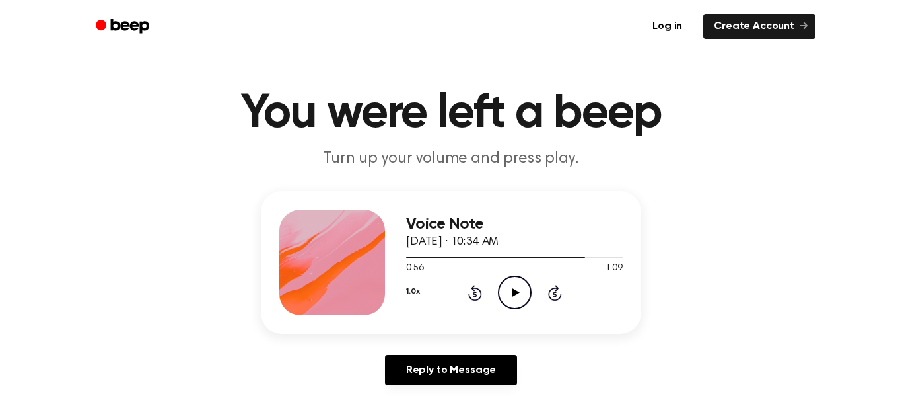
click at [514, 293] on icon at bounding box center [515, 292] width 7 height 9
click at [514, 293] on icon "Pause Audio" at bounding box center [515, 292] width 34 height 34
click at [514, 293] on icon at bounding box center [515, 292] width 7 height 9
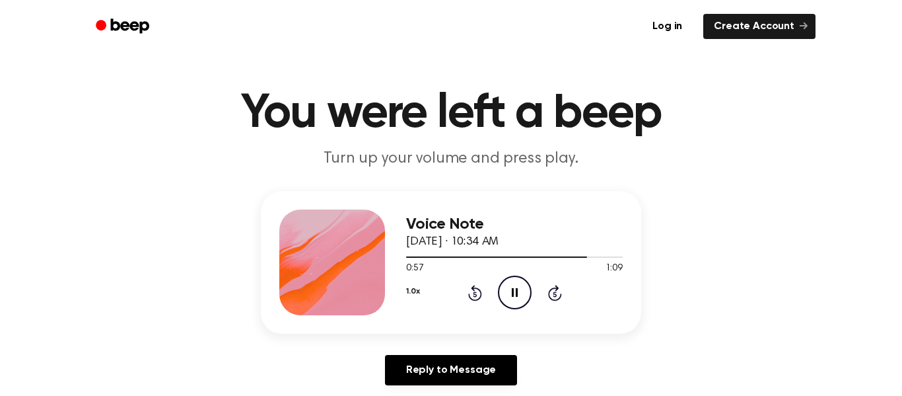
click at [514, 293] on icon "Pause Audio" at bounding box center [515, 292] width 34 height 34
click at [514, 293] on icon at bounding box center [515, 292] width 7 height 9
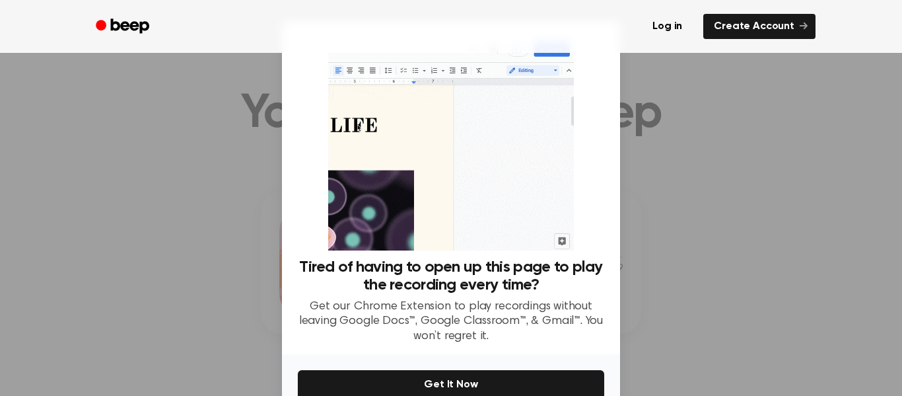
click at [514, 293] on h3 "Tired of having to open up this page to play the recording every time?" at bounding box center [451, 276] width 306 height 36
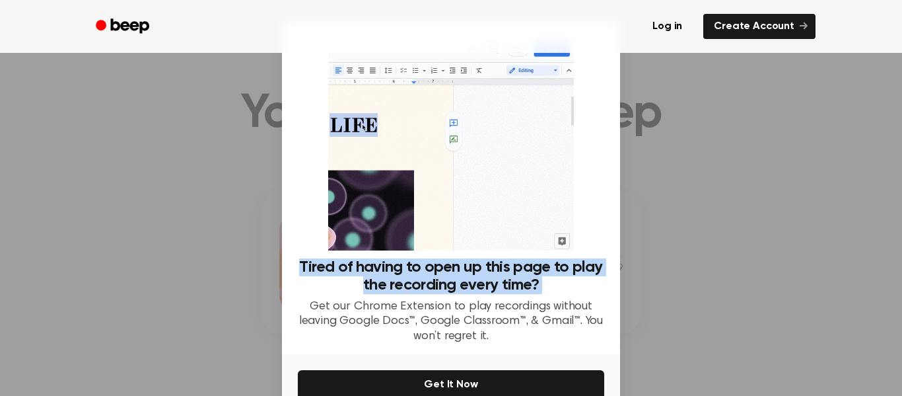
click at [514, 293] on h3 "Tired of having to open up this page to play the recording every time?" at bounding box center [451, 276] width 306 height 36
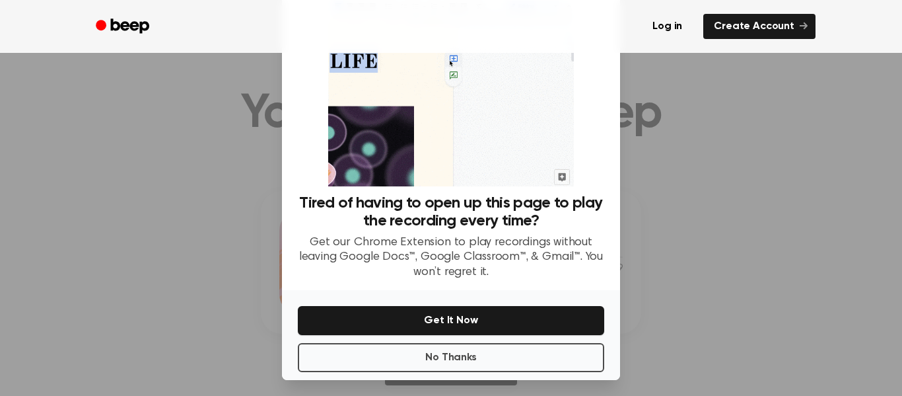
scroll to position [69, 0]
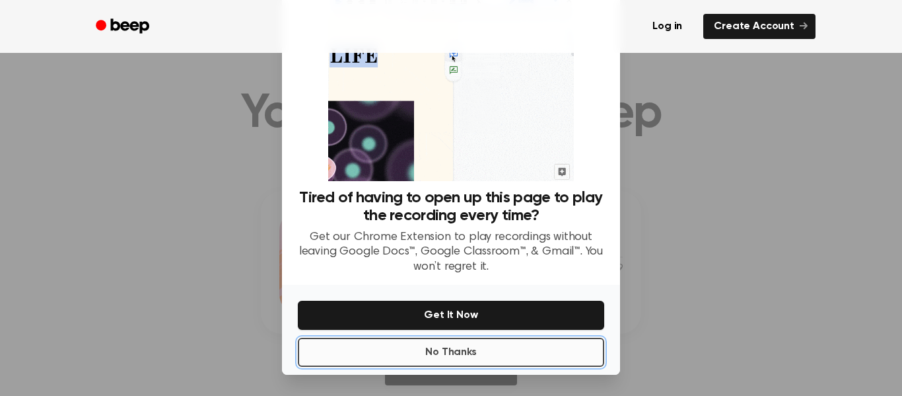
click at [444, 356] on button "No Thanks" at bounding box center [451, 351] width 306 height 29
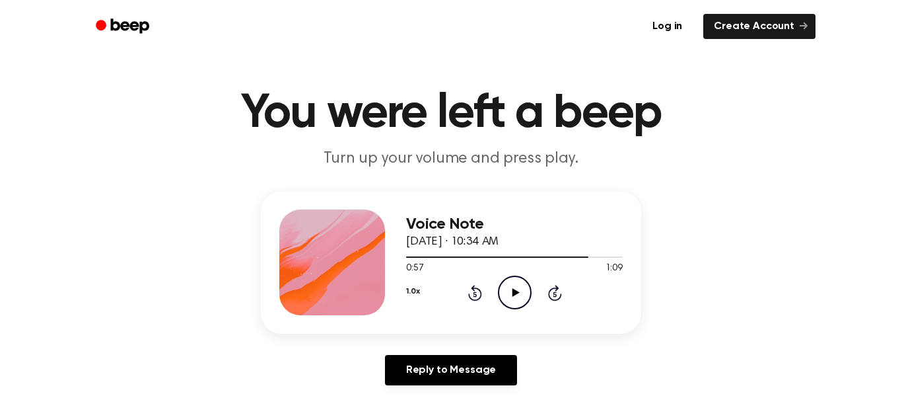
click at [508, 284] on icon "Play Audio" at bounding box center [515, 292] width 34 height 34
click at [508, 284] on icon "Pause Audio" at bounding box center [515, 292] width 34 height 34
click at [508, 284] on icon "Play Audio" at bounding box center [515, 292] width 34 height 34
click at [508, 284] on icon "Pause Audio" at bounding box center [515, 292] width 34 height 34
click at [508, 284] on icon "Play Audio" at bounding box center [515, 292] width 34 height 34
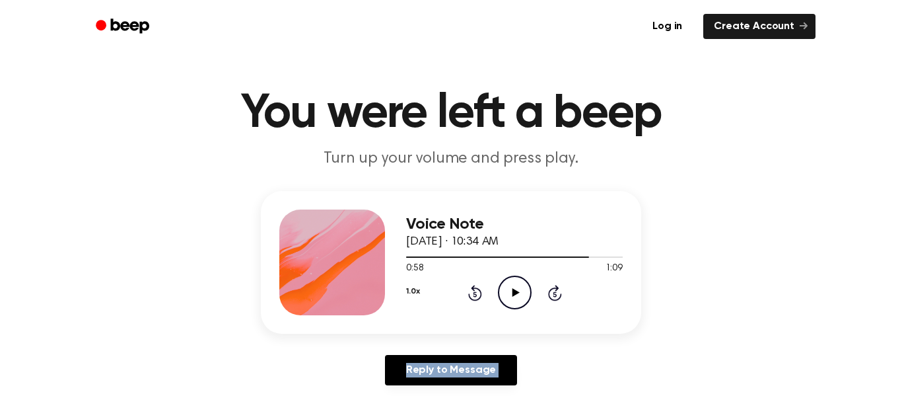
click at [508, 284] on icon "Play Audio" at bounding box center [515, 292] width 34 height 34
click at [508, 284] on icon "Pause Audio" at bounding box center [515, 292] width 34 height 34
click at [508, 284] on icon "Play Audio" at bounding box center [515, 292] width 34 height 34
click at [508, 284] on icon "Pause Audio" at bounding box center [515, 292] width 34 height 34
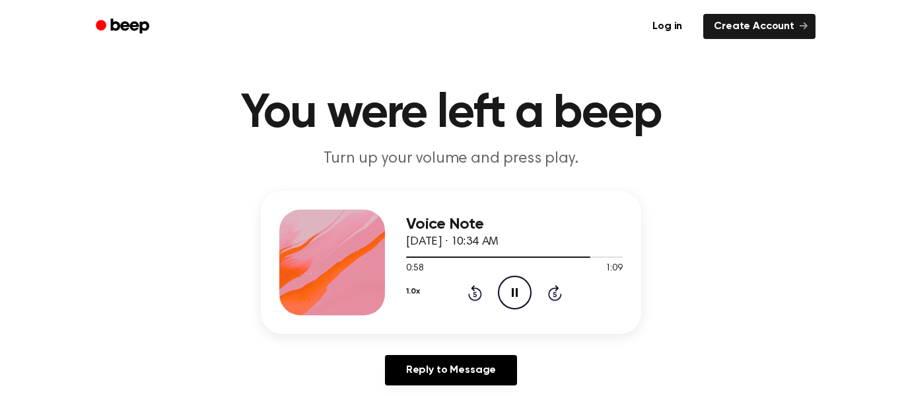
click at [508, 284] on icon "Pause Audio" at bounding box center [515, 292] width 34 height 34
click at [508, 284] on icon "Play Audio" at bounding box center [515, 292] width 34 height 34
click at [511, 285] on icon "Pause Audio" at bounding box center [515, 292] width 34 height 34
click at [511, 285] on icon "Play Audio" at bounding box center [515, 292] width 34 height 34
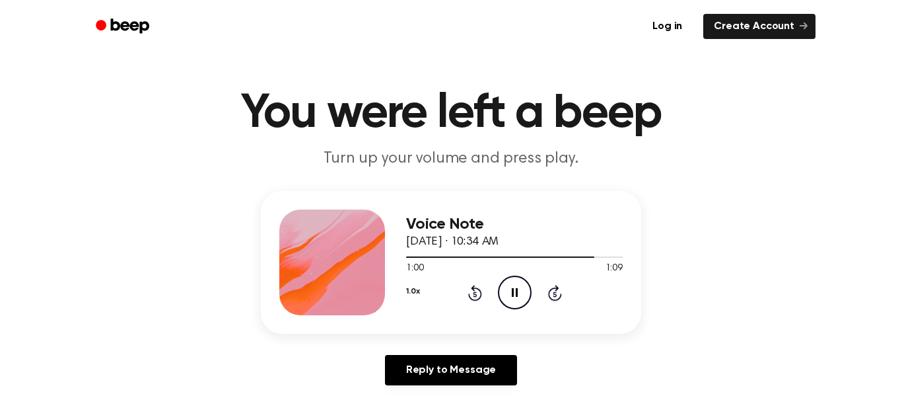
click at [511, 285] on icon "Pause Audio" at bounding box center [515, 292] width 34 height 34
click at [515, 300] on icon "Play Audio" at bounding box center [515, 292] width 34 height 34
click at [515, 300] on icon "Pause Audio" at bounding box center [515, 292] width 34 height 34
click at [515, 300] on icon "Play Audio" at bounding box center [515, 292] width 34 height 34
click at [515, 300] on icon "Pause Audio" at bounding box center [515, 292] width 34 height 34
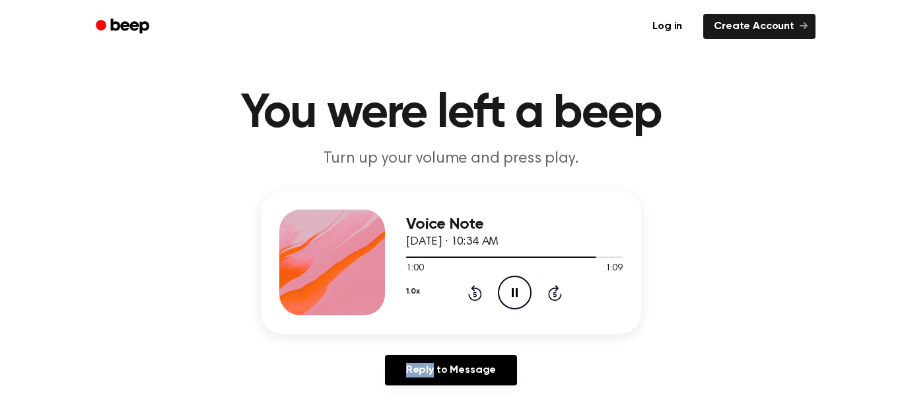
click at [515, 300] on icon "Pause Audio" at bounding box center [515, 292] width 34 height 34
click at [515, 300] on icon "Play Audio" at bounding box center [515, 292] width 34 height 34
click at [515, 300] on icon "Pause Audio" at bounding box center [515, 292] width 34 height 34
click at [515, 300] on icon "Play Audio" at bounding box center [515, 292] width 34 height 34
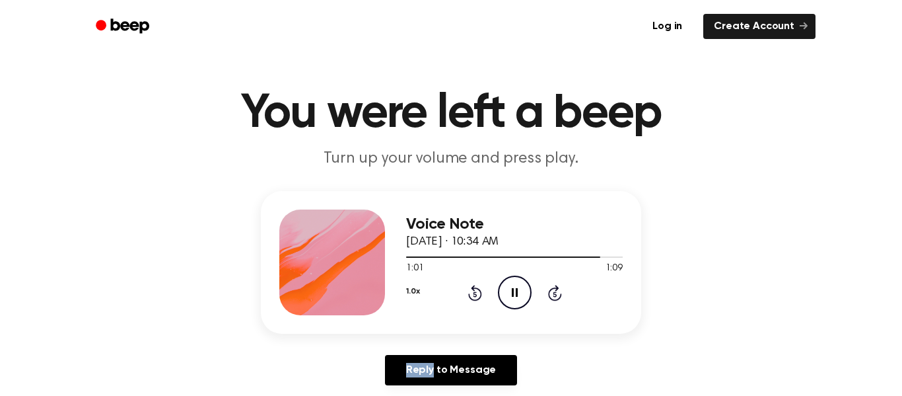
click at [515, 300] on icon "Pause Audio" at bounding box center [515, 292] width 34 height 34
click at [515, 300] on icon "Play Audio" at bounding box center [515, 292] width 34 height 34
click at [515, 300] on icon "Pause Audio" at bounding box center [515, 292] width 34 height 34
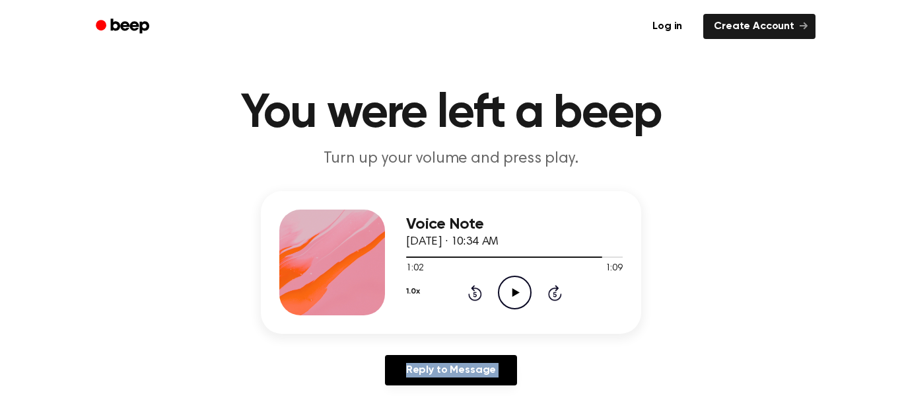
click at [515, 300] on icon "Play Audio" at bounding box center [515, 292] width 34 height 34
click at [515, 300] on icon "Pause Audio" at bounding box center [515, 292] width 34 height 34
click at [515, 300] on icon "Play Audio" at bounding box center [515, 292] width 34 height 34
click at [515, 300] on icon "Pause Audio" at bounding box center [515, 292] width 34 height 34
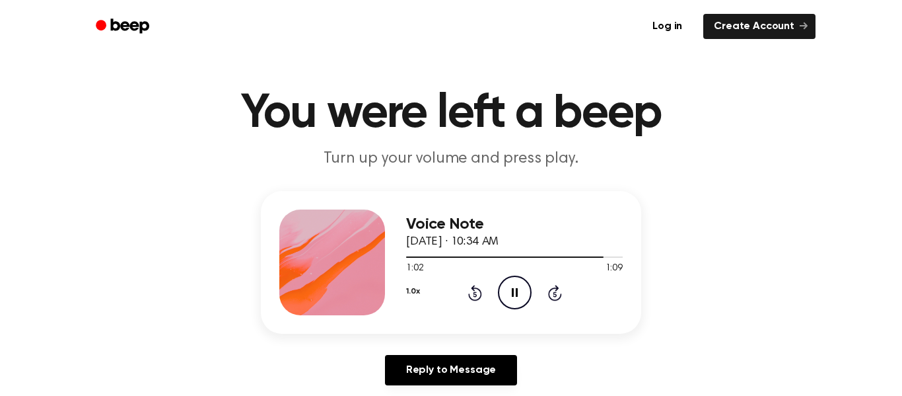
click at [515, 300] on icon "Pause Audio" at bounding box center [515, 292] width 34 height 34
click at [515, 300] on icon "Play Audio" at bounding box center [515, 292] width 34 height 34
click at [515, 300] on icon "Pause Audio" at bounding box center [515, 292] width 34 height 34
click at [515, 300] on icon "Play Audio" at bounding box center [515, 292] width 34 height 34
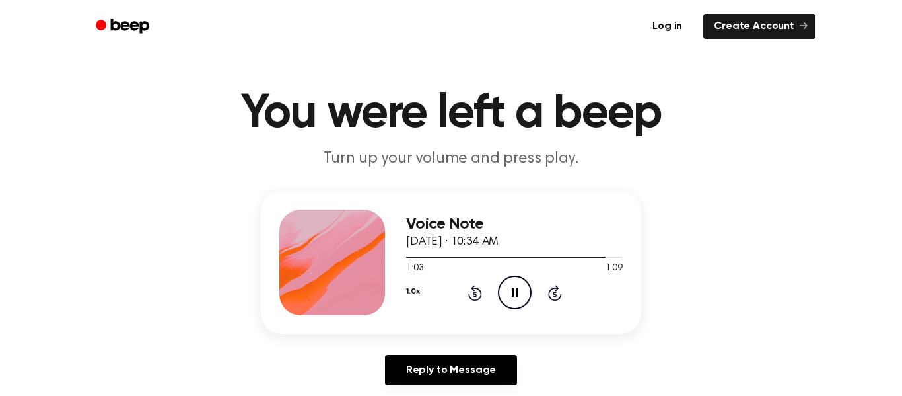
click at [515, 300] on icon "Pause Audio" at bounding box center [515, 292] width 34 height 34
click at [515, 300] on icon "Play Audio" at bounding box center [515, 292] width 34 height 34
click at [515, 300] on icon "Pause Audio" at bounding box center [515, 292] width 34 height 34
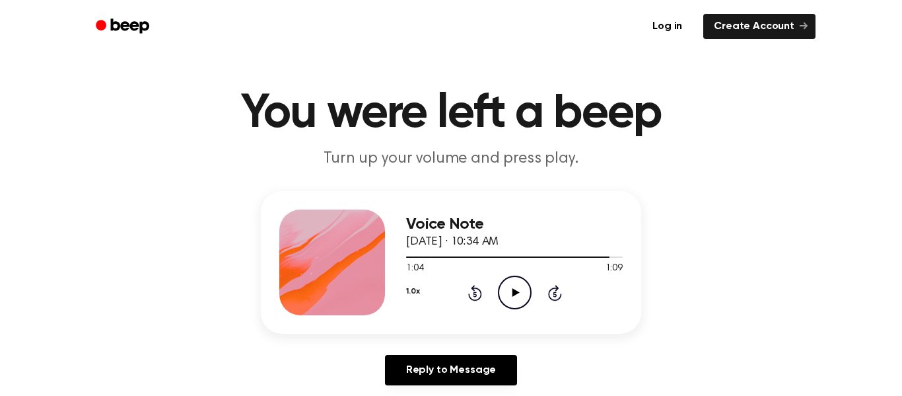
click at [515, 300] on icon "Play Audio" at bounding box center [515, 292] width 34 height 34
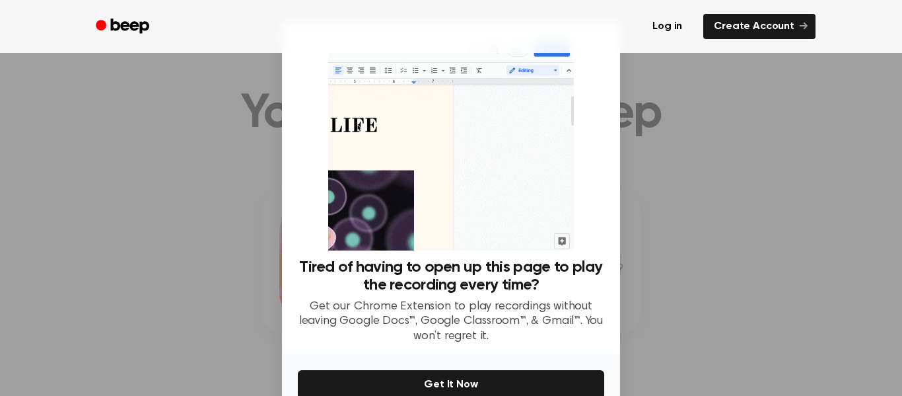
click at [515, 354] on div "No Thanks Get It Now" at bounding box center [451, 399] width 338 height 90
click at [515, 300] on p "Get our Chrome Extension to play recordings without leaving Google Docs™, Googl…" at bounding box center [451, 321] width 306 height 45
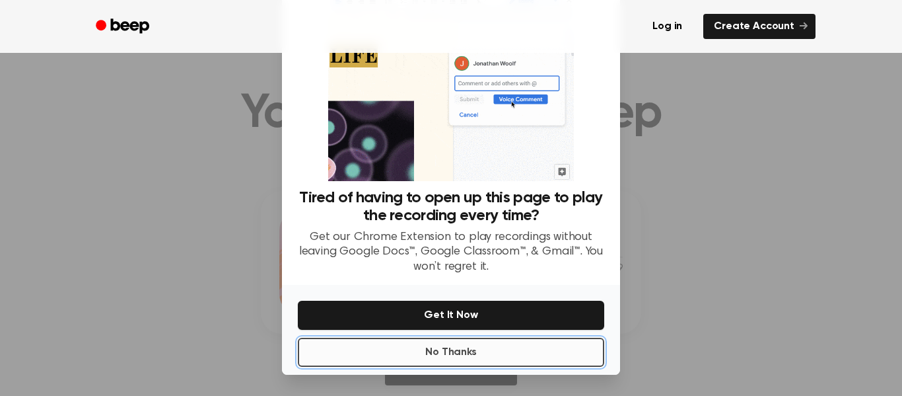
click at [512, 339] on button "No Thanks" at bounding box center [451, 351] width 306 height 29
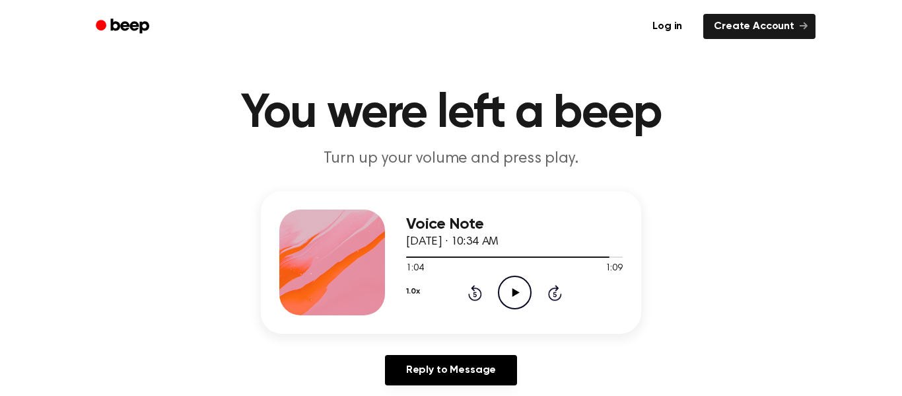
click at [515, 302] on icon "Play Audio" at bounding box center [515, 292] width 34 height 34
click at [515, 302] on icon "Pause Audio" at bounding box center [515, 292] width 34 height 34
click at [515, 302] on icon "Play Audio" at bounding box center [515, 292] width 34 height 34
click at [515, 300] on icon "Play Audio" at bounding box center [515, 292] width 34 height 34
click at [515, 300] on icon "Pause Audio" at bounding box center [515, 292] width 34 height 34
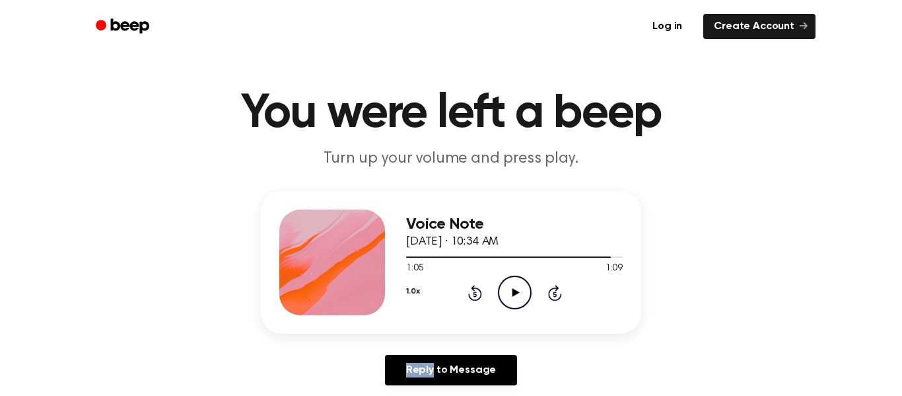
click at [515, 300] on icon "Play Audio" at bounding box center [515, 292] width 34 height 34
click at [515, 300] on icon "Pause Audio" at bounding box center [515, 292] width 34 height 34
click at [515, 300] on icon "Play Audio" at bounding box center [515, 292] width 34 height 34
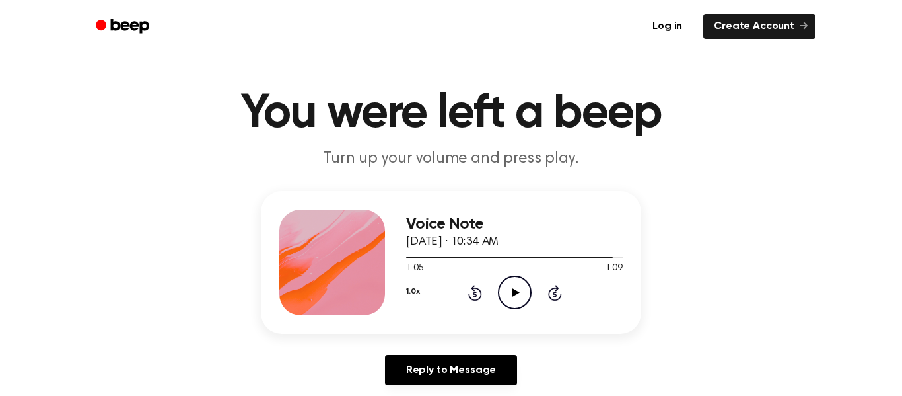
click at [515, 300] on icon "Play Audio" at bounding box center [515, 292] width 34 height 34
click at [515, 300] on icon "Pause Audio" at bounding box center [515, 292] width 34 height 34
click at [515, 300] on icon "Play Audio" at bounding box center [515, 292] width 34 height 34
click at [515, 300] on icon "Pause Audio" at bounding box center [515, 292] width 34 height 34
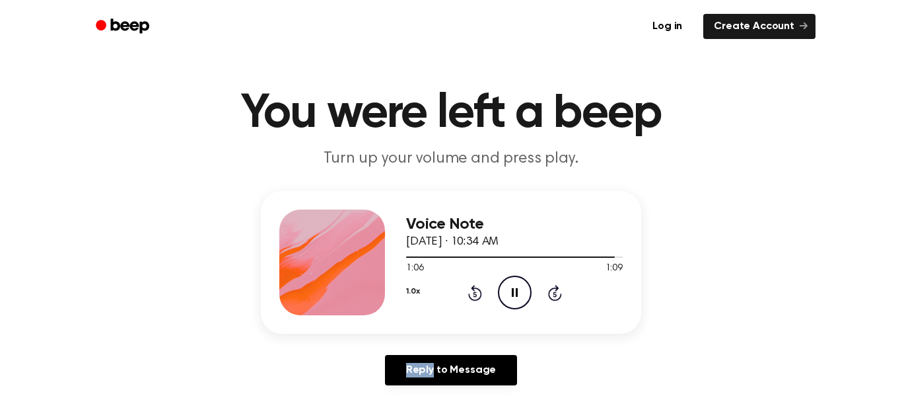
click at [515, 300] on icon "Pause Audio" at bounding box center [515, 292] width 34 height 34
click at [515, 300] on icon "Play Audio" at bounding box center [515, 292] width 34 height 34
click at [515, 300] on icon "Pause Audio" at bounding box center [515, 292] width 34 height 34
click at [515, 300] on icon "Play Audio" at bounding box center [515, 292] width 34 height 34
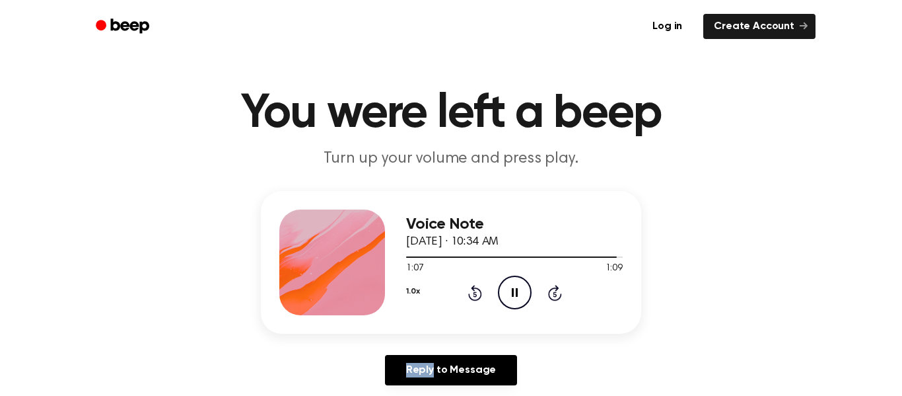
click at [515, 300] on icon "Pause Audio" at bounding box center [515, 292] width 34 height 34
click at [515, 300] on icon "Play Audio" at bounding box center [515, 292] width 34 height 34
click at [515, 300] on icon "Pause Audio" at bounding box center [515, 292] width 34 height 34
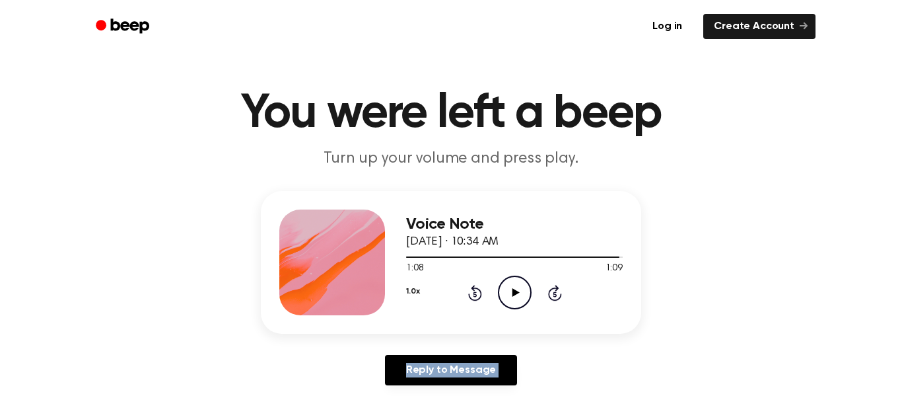
click at [515, 300] on icon "Play Audio" at bounding box center [515, 292] width 34 height 34
click at [515, 300] on icon "Pause Audio" at bounding box center [515, 292] width 34 height 34
click at [515, 300] on icon "Play Audio" at bounding box center [515, 292] width 34 height 34
click at [515, 300] on icon "Pause Audio" at bounding box center [515, 292] width 34 height 34
click at [515, 300] on icon "Play Audio" at bounding box center [515, 292] width 34 height 34
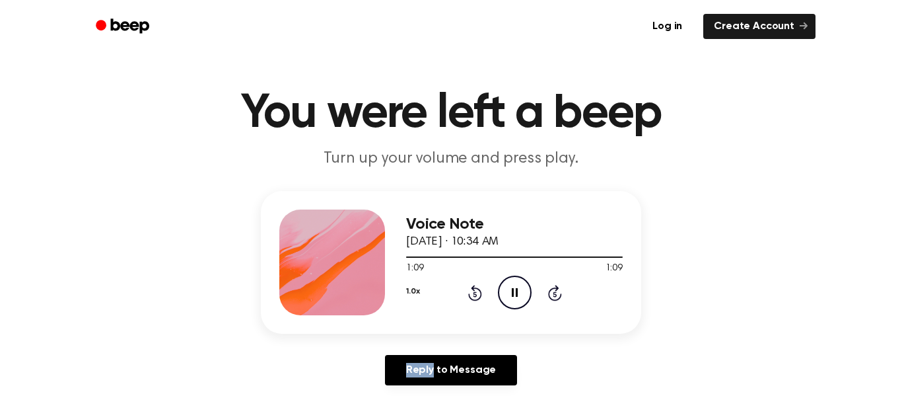
click at [515, 300] on icon "Pause Audio" at bounding box center [515, 292] width 34 height 34
click at [515, 300] on icon "Play Audio" at bounding box center [515, 292] width 34 height 34
click at [515, 300] on icon "Pause Audio" at bounding box center [515, 292] width 34 height 34
click at [515, 300] on icon "Play Audio" at bounding box center [515, 292] width 34 height 34
click at [515, 300] on icon "Pause Audio" at bounding box center [515, 292] width 34 height 34
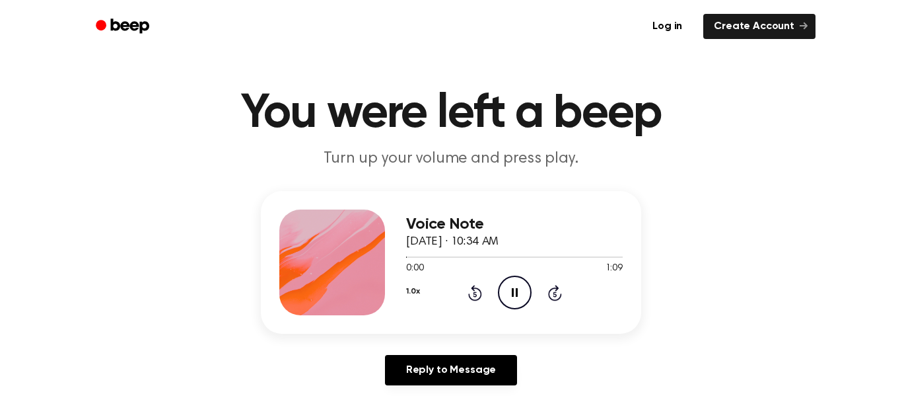
click at [515, 300] on icon "Pause Audio" at bounding box center [515, 292] width 34 height 34
click at [515, 300] on icon "Play Audio" at bounding box center [515, 292] width 34 height 34
click at [515, 300] on icon "Pause Audio" at bounding box center [515, 292] width 34 height 34
click at [515, 300] on icon "Play Audio" at bounding box center [515, 292] width 34 height 34
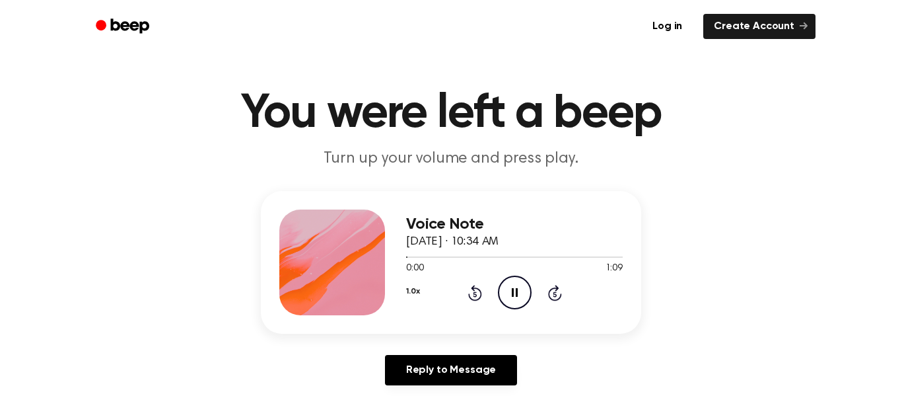
click at [515, 300] on icon "Pause Audio" at bounding box center [515, 292] width 34 height 34
click at [515, 300] on icon "Play Audio" at bounding box center [515, 292] width 34 height 34
click at [515, 300] on icon "Pause Audio" at bounding box center [515, 292] width 34 height 34
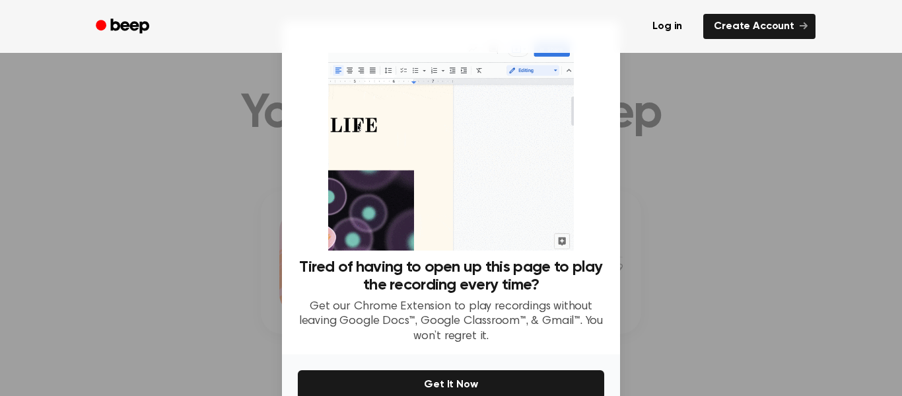
click at [515, 300] on p "Get our Chrome Extension to play recordings without leaving Google Docs™, Googl…" at bounding box center [451, 321] width 306 height 45
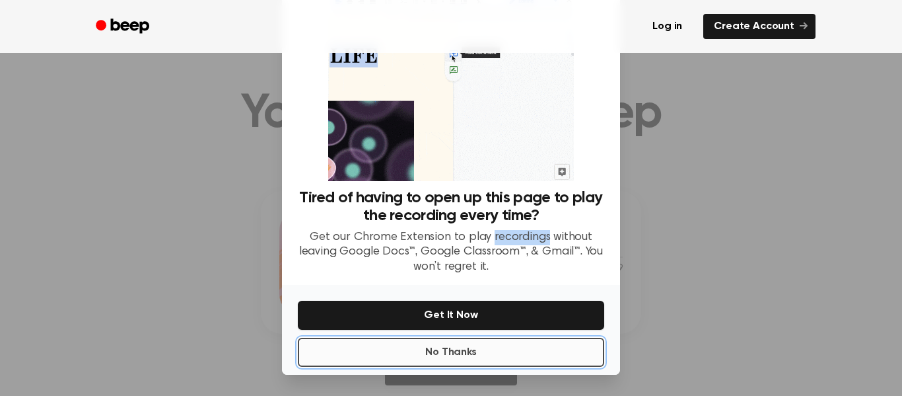
click at [455, 357] on button "No Thanks" at bounding box center [451, 351] width 306 height 29
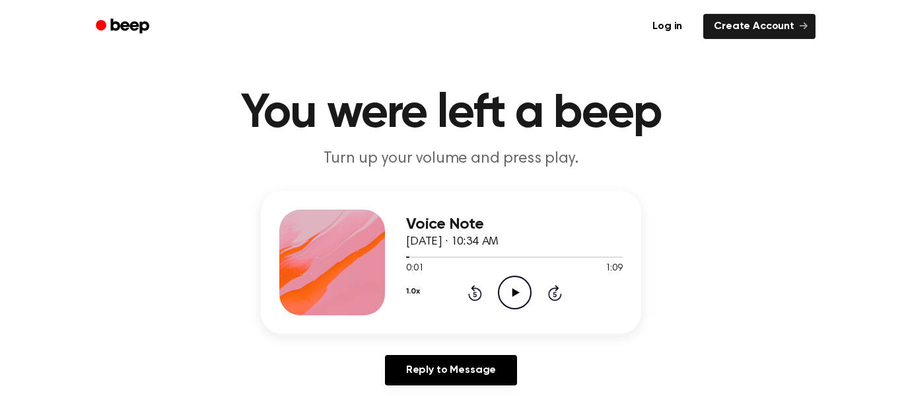
click at [517, 278] on icon "Play Audio" at bounding box center [515, 292] width 34 height 34
click at [517, 278] on icon "Pause Audio" at bounding box center [515, 292] width 34 height 34
click at [517, 278] on icon "Play Audio" at bounding box center [515, 292] width 34 height 34
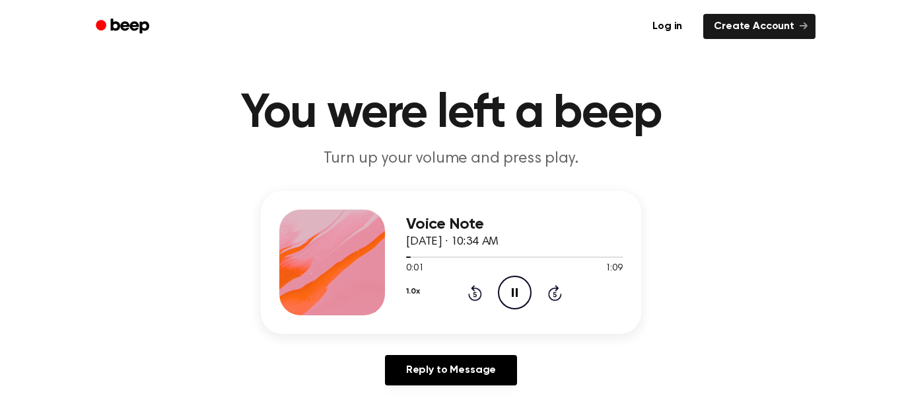
click at [517, 278] on icon "Pause Audio" at bounding box center [515, 292] width 34 height 34
click at [517, 278] on icon "Play Audio" at bounding box center [515, 292] width 34 height 34
click at [517, 278] on icon "Pause Audio" at bounding box center [515, 292] width 34 height 34
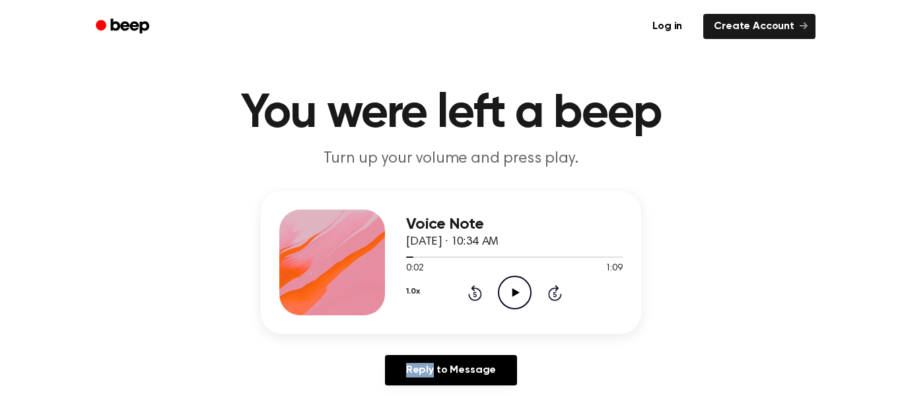
click at [517, 278] on icon "Play Audio" at bounding box center [515, 292] width 34 height 34
click at [552, 286] on icon "Skip 5 seconds" at bounding box center [554, 292] width 15 height 17
click at [552, 285] on icon "Skip 5 seconds" at bounding box center [554, 292] width 15 height 17
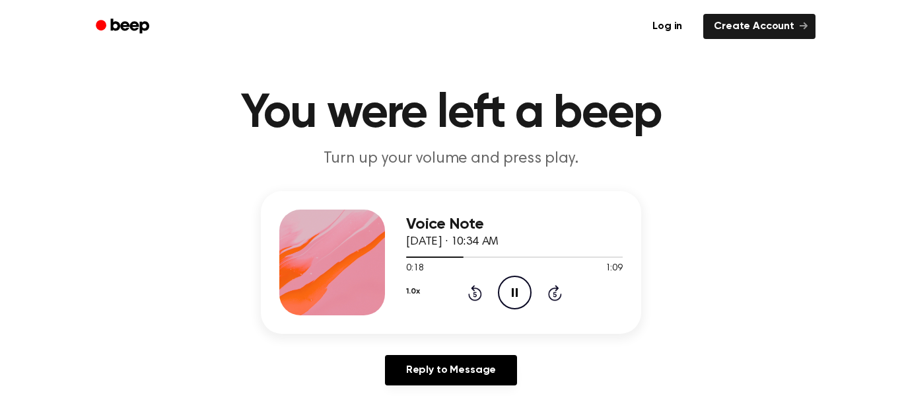
click at [552, 285] on icon "Skip 5 seconds" at bounding box center [554, 292] width 15 height 17
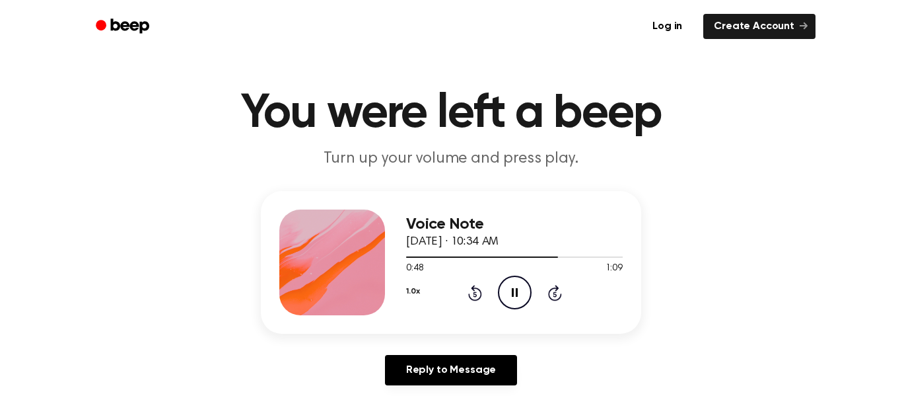
click at [552, 285] on icon "Skip 5 seconds" at bounding box center [554, 292] width 15 height 17
click at [557, 293] on icon "Skip 5 seconds" at bounding box center [554, 292] width 15 height 17
click at [473, 287] on icon at bounding box center [475, 293] width 14 height 16
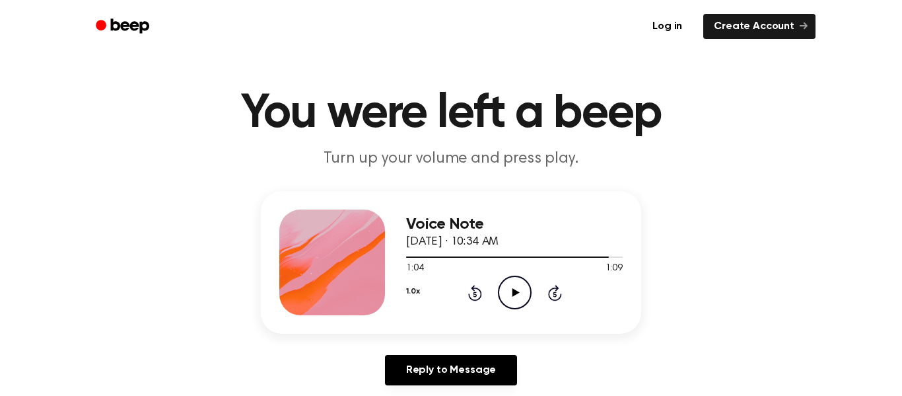
click at [515, 288] on icon "Play Audio" at bounding box center [515, 292] width 34 height 34
click at [515, 288] on icon "Pause Audio" at bounding box center [515, 292] width 34 height 34
click at [515, 288] on icon "Play Audio" at bounding box center [515, 292] width 34 height 34
click at [515, 288] on icon "Pause Audio" at bounding box center [515, 292] width 34 height 34
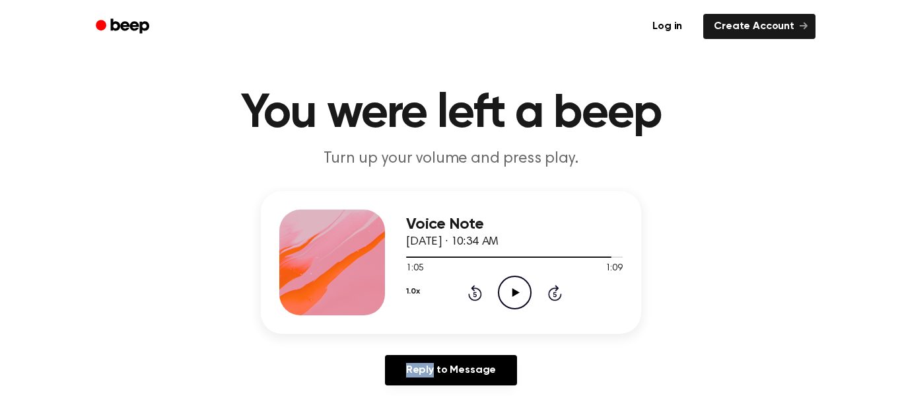
click at [515, 288] on icon "Play Audio" at bounding box center [515, 292] width 34 height 34
click at [515, 288] on icon "Pause Audio" at bounding box center [515, 292] width 34 height 34
click at [515, 288] on icon "Play Audio" at bounding box center [515, 292] width 34 height 34
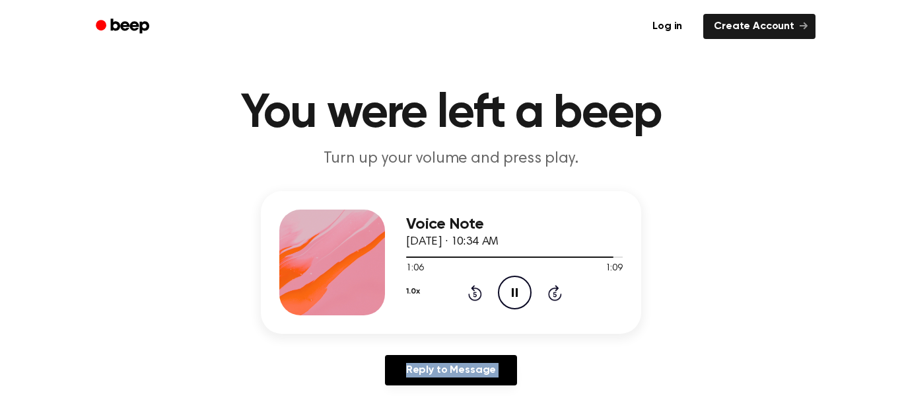
click at [515, 288] on icon "Pause Audio" at bounding box center [515, 292] width 34 height 34
click at [515, 288] on icon "Play Audio" at bounding box center [515, 292] width 34 height 34
click at [515, 288] on icon "Pause Audio" at bounding box center [515, 292] width 34 height 34
click at [515, 288] on icon "Play Audio" at bounding box center [515, 292] width 34 height 34
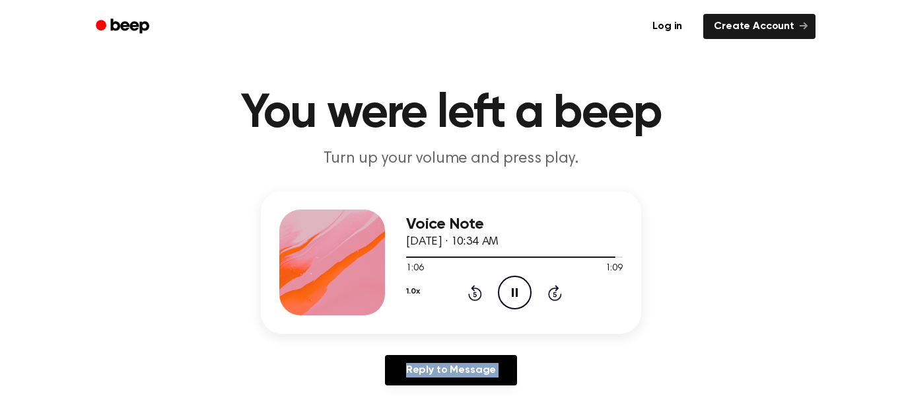
click at [515, 288] on icon "Pause Audio" at bounding box center [515, 292] width 34 height 34
click at [515, 288] on icon "Play Audio" at bounding box center [515, 292] width 34 height 34
click at [515, 288] on icon "Pause Audio" at bounding box center [515, 292] width 34 height 34
click at [515, 288] on icon "Play Audio" at bounding box center [515, 292] width 34 height 34
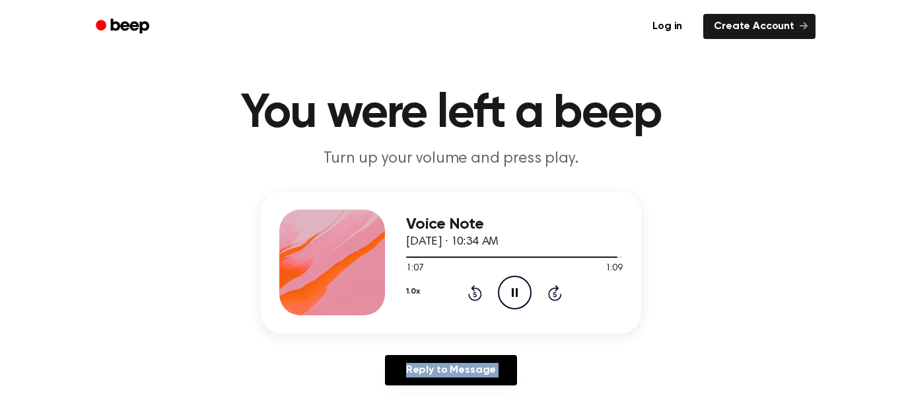
click at [515, 288] on icon "Pause Audio" at bounding box center [515, 292] width 34 height 34
click at [515, 288] on icon "Play Audio" at bounding box center [515, 292] width 34 height 34
click at [515, 288] on icon "Pause Audio" at bounding box center [515, 292] width 34 height 34
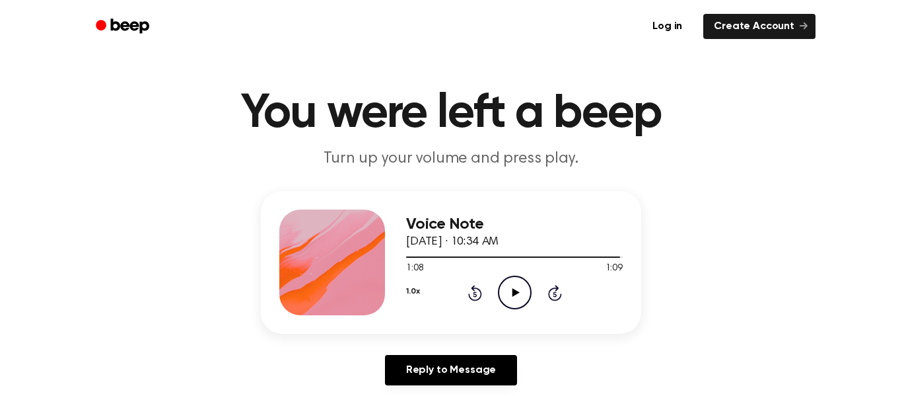
click at [515, 288] on icon "Play Audio" at bounding box center [515, 292] width 34 height 34
click at [515, 288] on icon "Pause Audio" at bounding box center [515, 292] width 34 height 34
click at [515, 288] on icon "Play Audio" at bounding box center [515, 292] width 34 height 34
click at [515, 288] on icon "Pause Audio" at bounding box center [515, 292] width 34 height 34
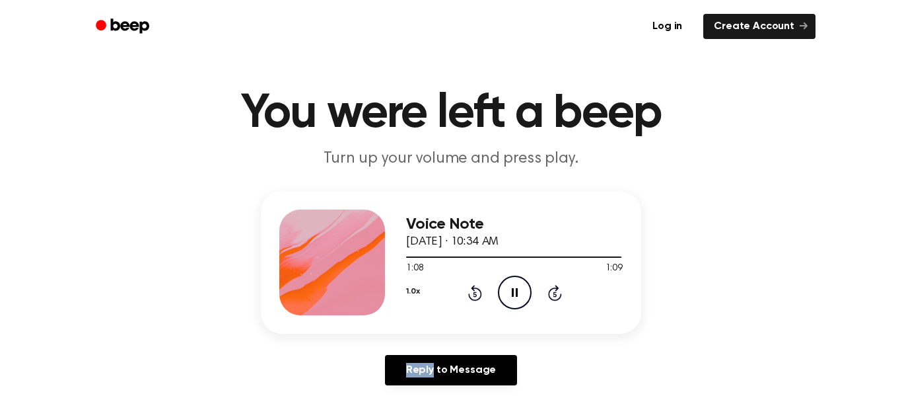
click at [515, 288] on icon "Pause Audio" at bounding box center [515, 292] width 34 height 34
click at [515, 288] on icon "Play Audio" at bounding box center [515, 292] width 34 height 34
click at [515, 288] on icon "Pause Audio" at bounding box center [515, 292] width 34 height 34
click at [515, 288] on icon "Play Audio" at bounding box center [515, 292] width 34 height 34
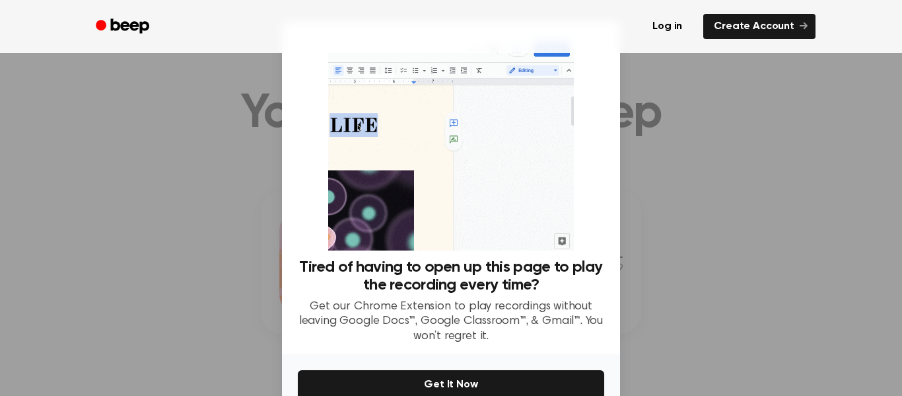
click at [515, 288] on h3 "Tired of having to open up this page to play the recording every time?" at bounding box center [451, 276] width 306 height 36
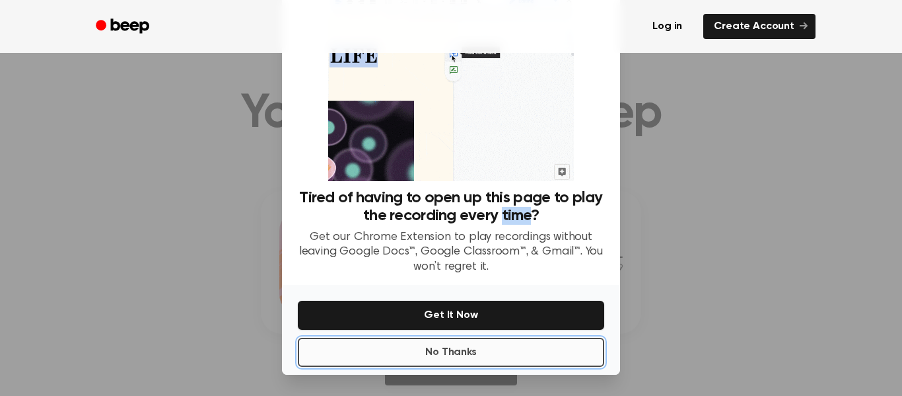
click at [434, 349] on button "No Thanks" at bounding box center [451, 351] width 306 height 29
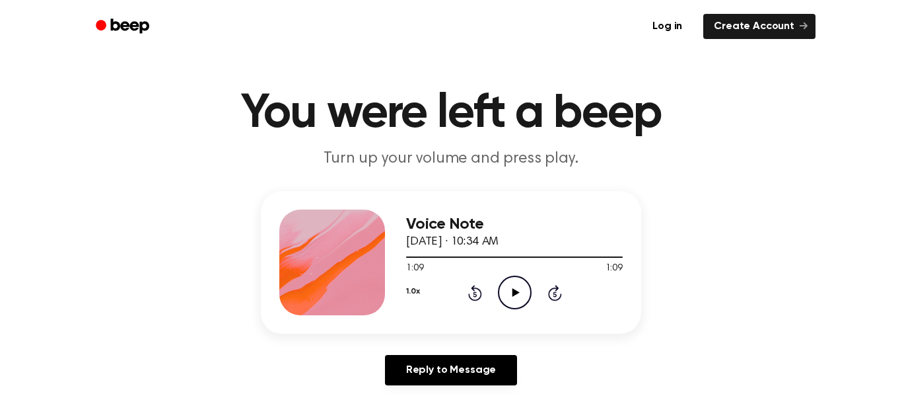
click at [503, 297] on icon "Play Audio" at bounding box center [515, 292] width 34 height 34
click at [503, 297] on icon "Pause Audio" at bounding box center [515, 292] width 34 height 34
click at [503, 297] on icon "Play Audio" at bounding box center [515, 292] width 34 height 34
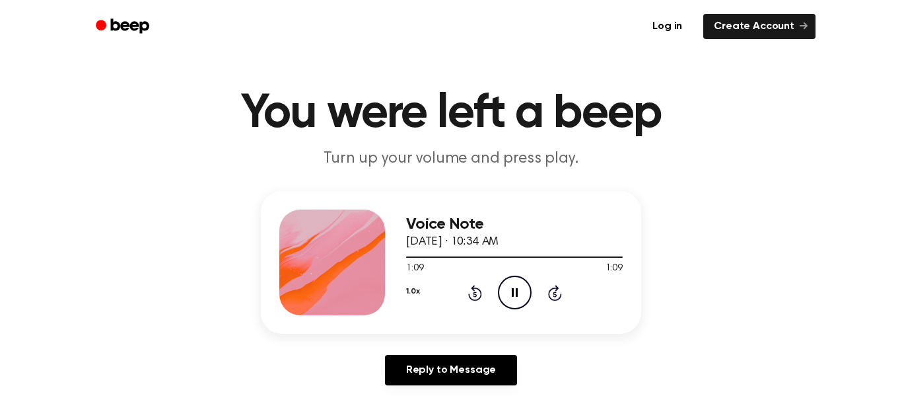
click at [503, 297] on icon "Pause Audio" at bounding box center [515, 292] width 34 height 34
click at [503, 297] on icon "Play Audio" at bounding box center [515, 292] width 34 height 34
click at [503, 297] on icon "Pause Audio" at bounding box center [515, 292] width 34 height 34
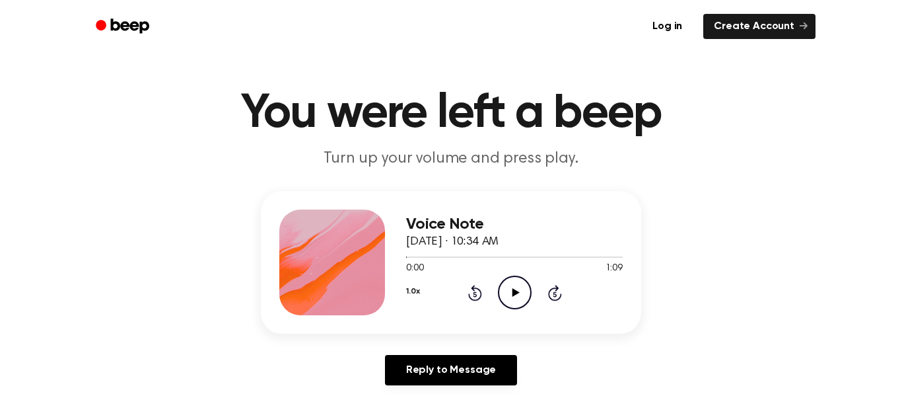
click at [503, 297] on icon "Play Audio" at bounding box center [515, 292] width 34 height 34
click at [503, 297] on icon "Pause Audio" at bounding box center [515, 292] width 34 height 34
click at [503, 297] on icon "Play Audio" at bounding box center [515, 292] width 34 height 34
click at [503, 297] on icon "Pause Audio" at bounding box center [515, 292] width 34 height 34
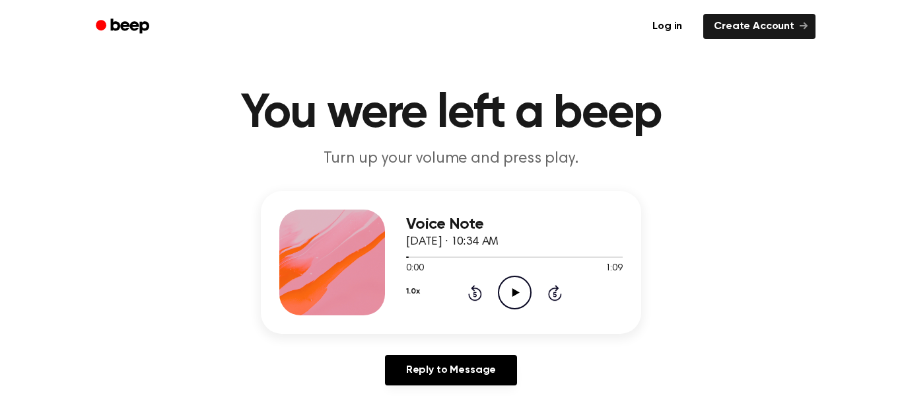
click at [503, 297] on icon "Play Audio" at bounding box center [515, 292] width 34 height 34
click at [503, 297] on icon "Pause Audio" at bounding box center [515, 292] width 34 height 34
click at [503, 297] on icon "Play Audio" at bounding box center [515, 292] width 34 height 34
click at [503, 297] on icon "Pause Audio" at bounding box center [515, 292] width 34 height 34
click at [503, 297] on icon "Play Audio" at bounding box center [515, 292] width 34 height 34
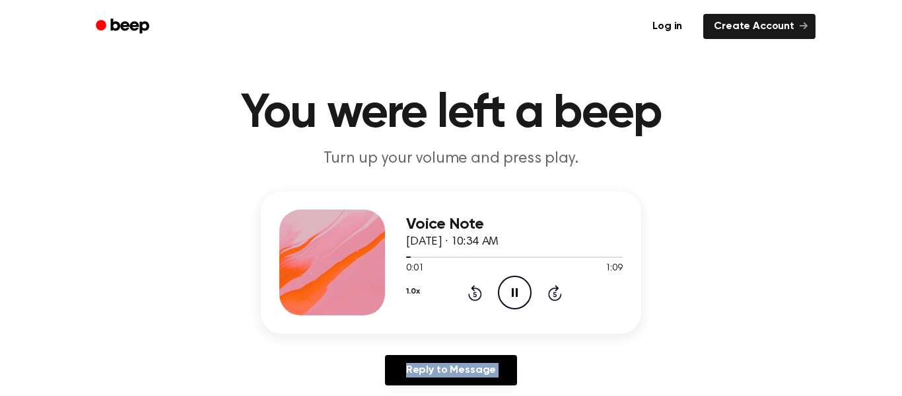
click at [503, 297] on icon "Pause Audio" at bounding box center [515, 292] width 34 height 34
click at [502, 297] on icon "Play Audio" at bounding box center [515, 292] width 34 height 34
click at [502, 297] on icon "Pause Audio" at bounding box center [515, 292] width 34 height 34
click at [502, 297] on icon "Play Audio" at bounding box center [515, 292] width 34 height 34
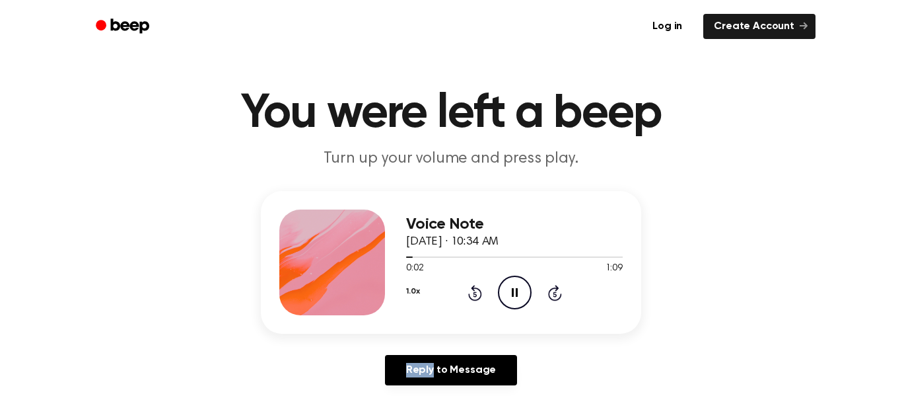
click at [502, 297] on icon "Pause Audio" at bounding box center [515, 292] width 34 height 34
click at [502, 297] on icon "Play Audio" at bounding box center [515, 292] width 34 height 34
click at [553, 297] on icon "Skip 5 seconds" at bounding box center [554, 292] width 15 height 17
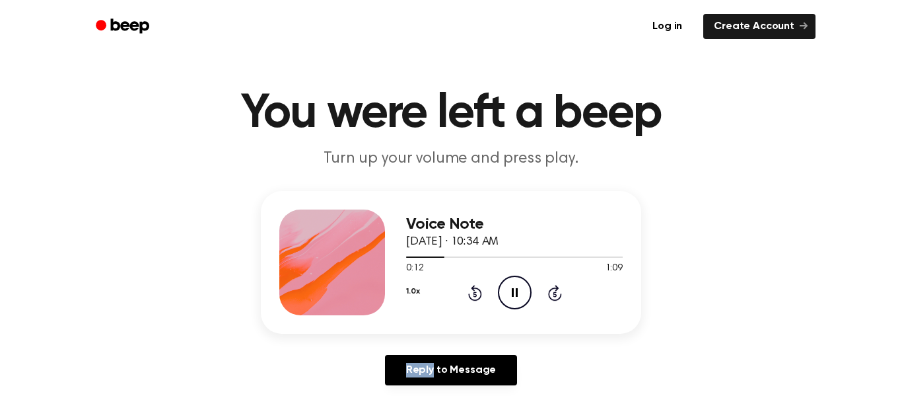
click at [553, 297] on icon "Skip 5 seconds" at bounding box center [554, 292] width 15 height 17
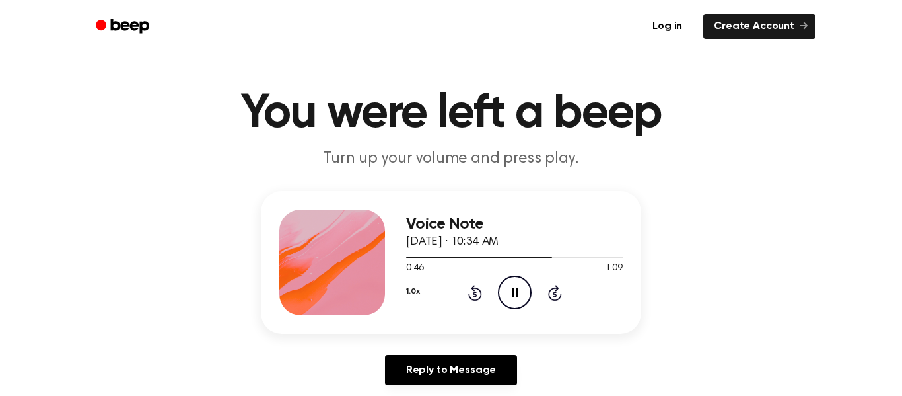
click at [471, 293] on icon "Rewind 5 seconds" at bounding box center [475, 292] width 15 height 17
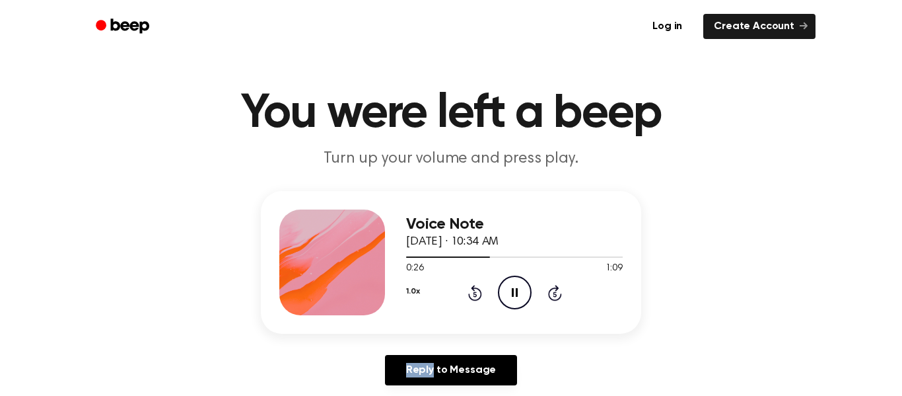
click at [471, 293] on icon "Rewind 5 seconds" at bounding box center [475, 292] width 15 height 17
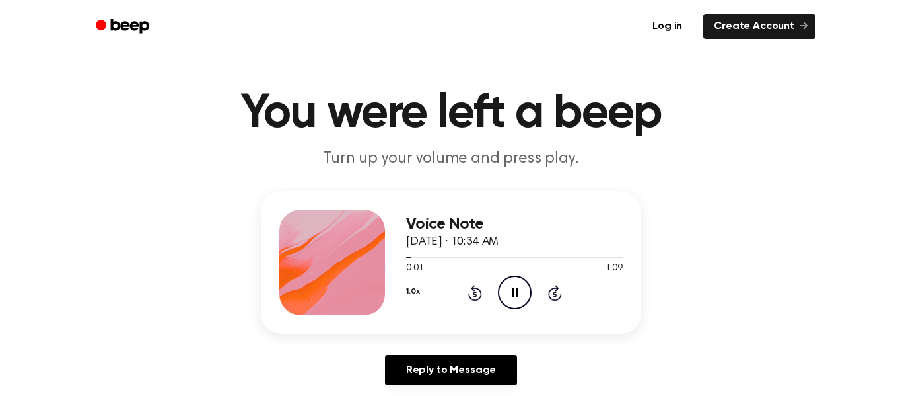
click at [471, 293] on icon "Rewind 5 seconds" at bounding box center [475, 292] width 15 height 17
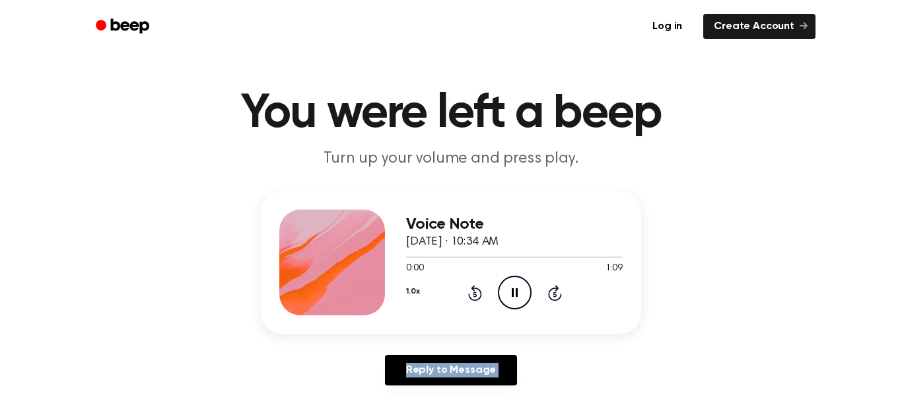
click at [471, 293] on icon "Rewind 5 seconds" at bounding box center [475, 292] width 15 height 17
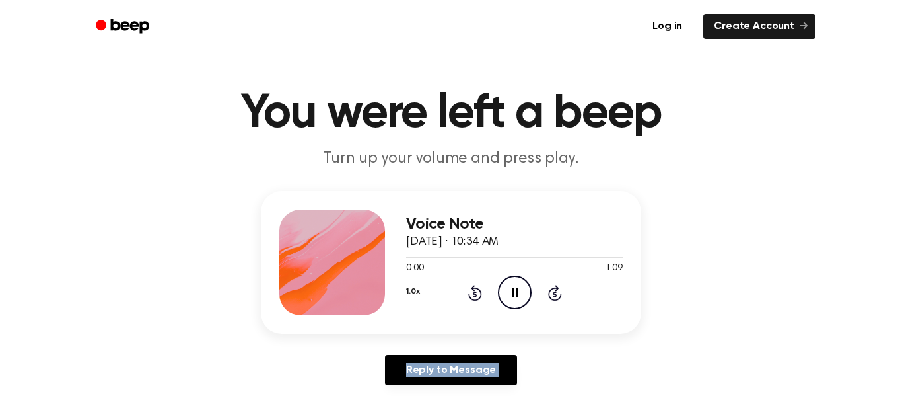
click at [471, 293] on icon "Rewind 5 seconds" at bounding box center [475, 292] width 15 height 17
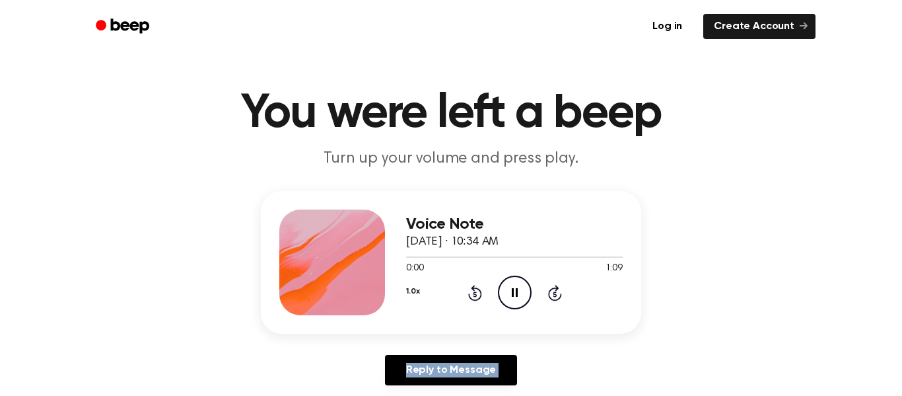
click at [471, 293] on icon "Rewind 5 seconds" at bounding box center [475, 292] width 15 height 17
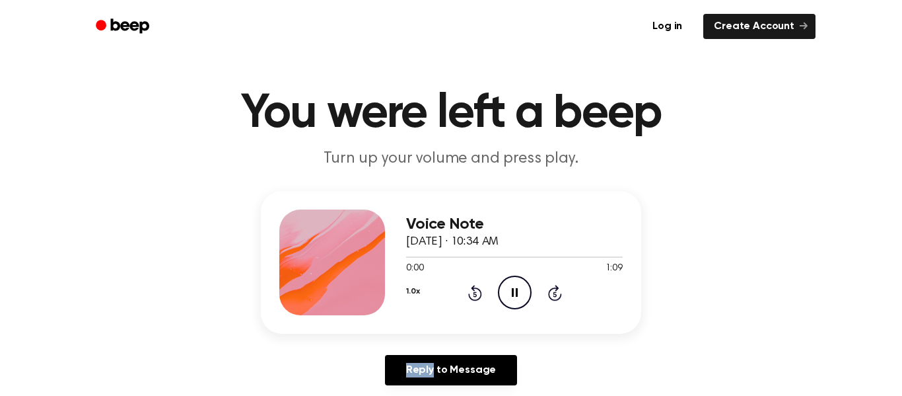
click at [471, 293] on icon "Rewind 5 seconds" at bounding box center [475, 292] width 15 height 17
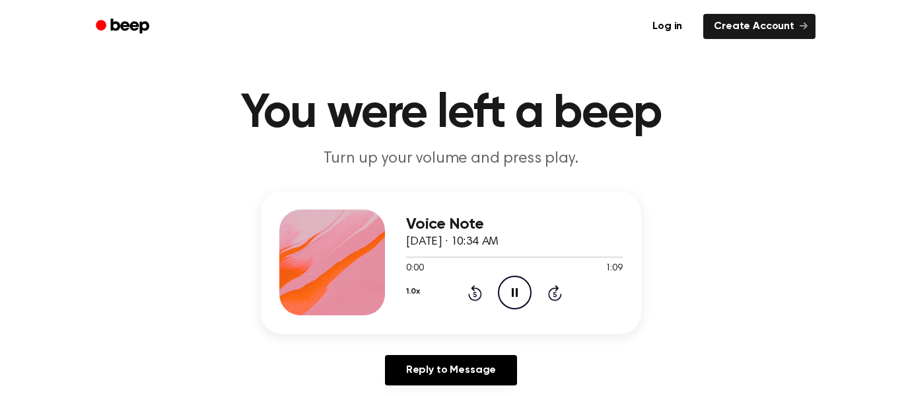
click at [471, 293] on icon "Rewind 5 seconds" at bounding box center [475, 292] width 15 height 17
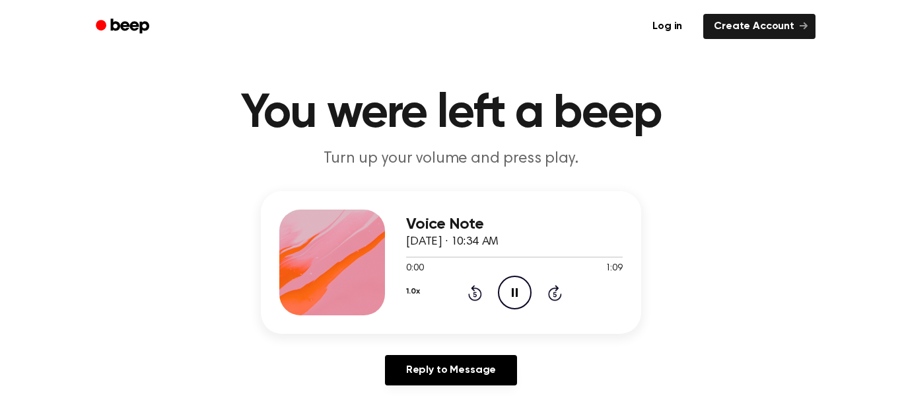
click at [471, 293] on icon "Rewind 5 seconds" at bounding box center [475, 292] width 15 height 17
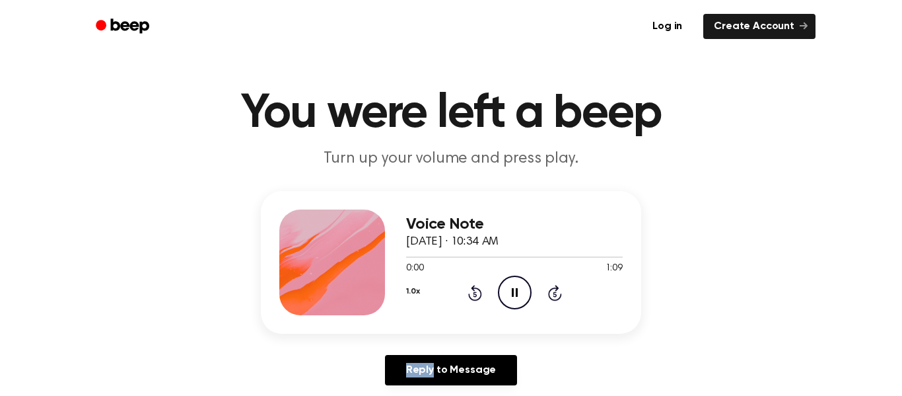
click at [471, 293] on icon "Rewind 5 seconds" at bounding box center [475, 292] width 15 height 17
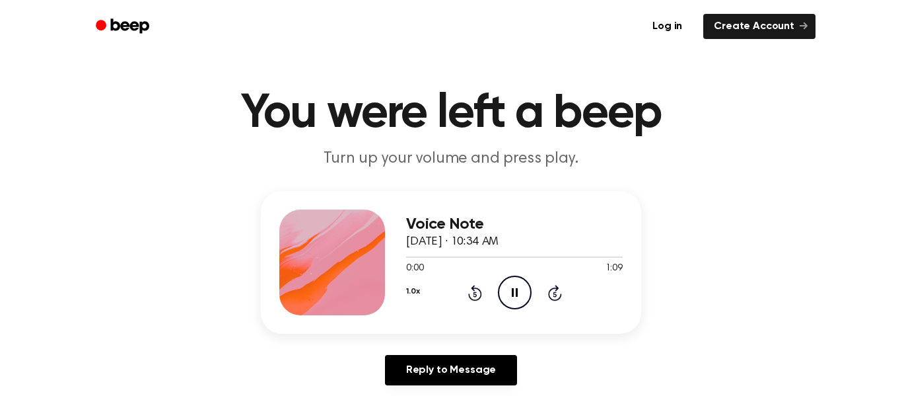
click at [471, 293] on icon "Rewind 5 seconds" at bounding box center [475, 292] width 15 height 17
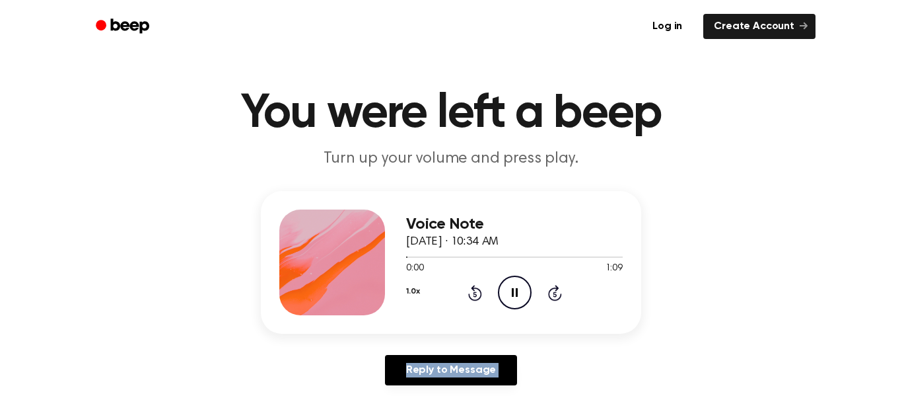
click at [471, 293] on icon "Rewind 5 seconds" at bounding box center [475, 292] width 15 height 17
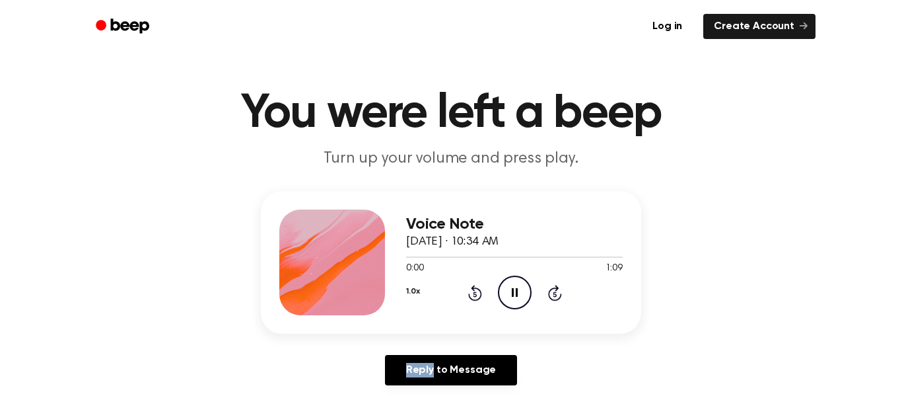
click at [471, 293] on icon "Rewind 5 seconds" at bounding box center [475, 292] width 15 height 17
click at [472, 293] on icon "Rewind 5 seconds" at bounding box center [475, 292] width 15 height 17
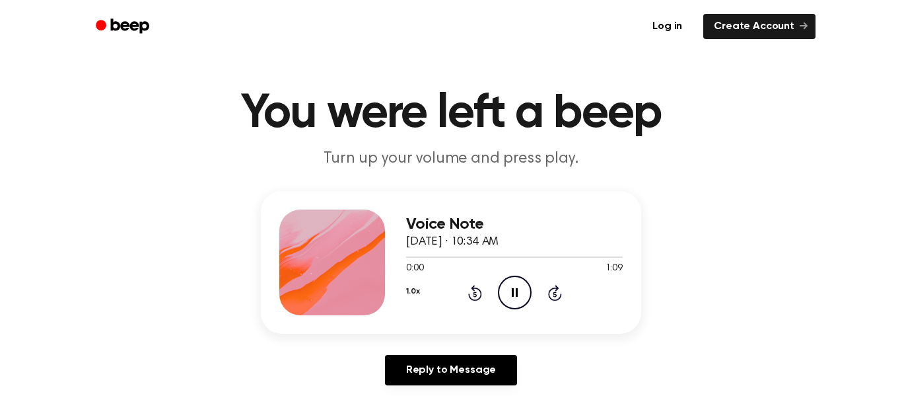
click at [472, 293] on icon "Rewind 5 seconds" at bounding box center [475, 292] width 15 height 17
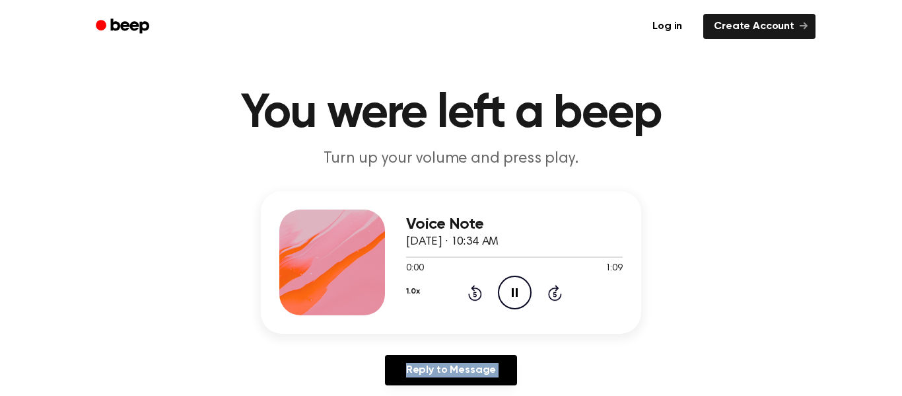
click at [472, 293] on icon "Rewind 5 seconds" at bounding box center [475, 292] width 15 height 17
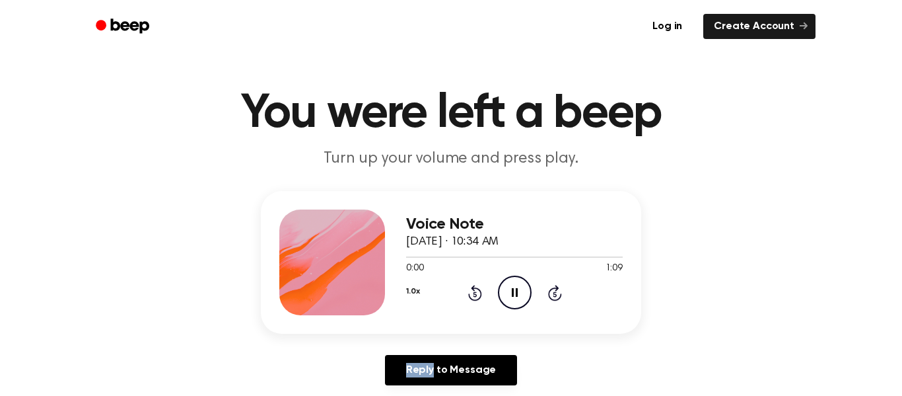
click at [472, 293] on icon "Rewind 5 seconds" at bounding box center [475, 292] width 15 height 17
